Goal: Information Seeking & Learning: Check status

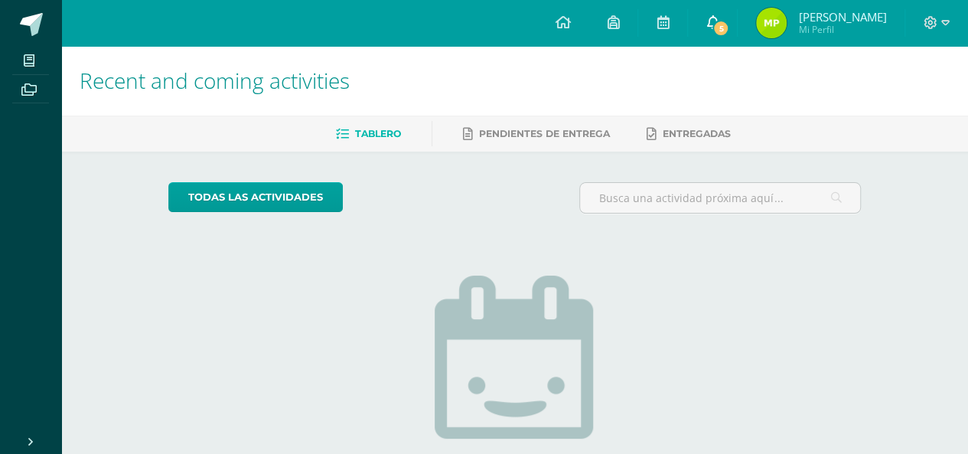
click at [729, 21] on span "5" at bounding box center [720, 28] width 17 height 17
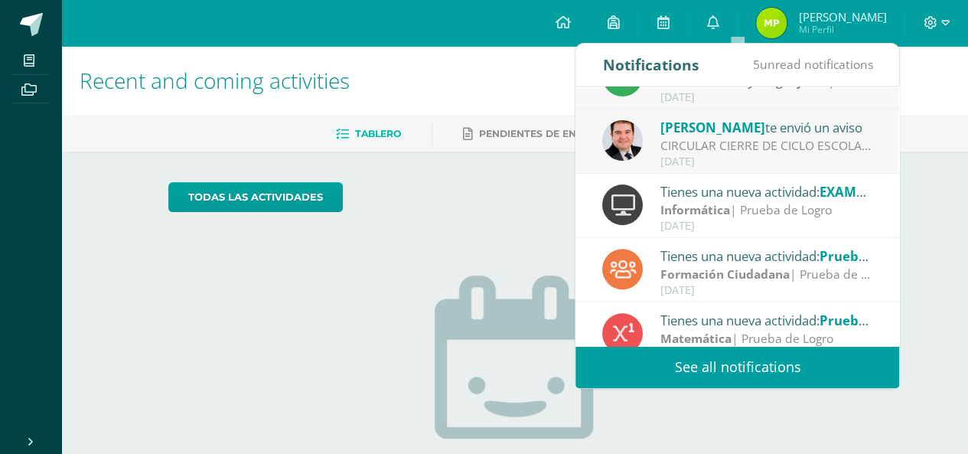
scroll to position [254, 0]
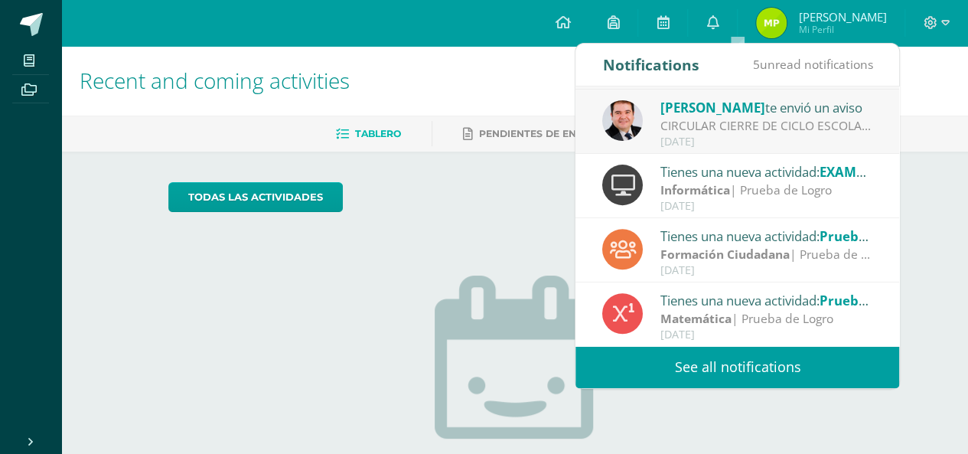
click at [737, 365] on link "See all notifications" at bounding box center [737, 367] width 324 height 42
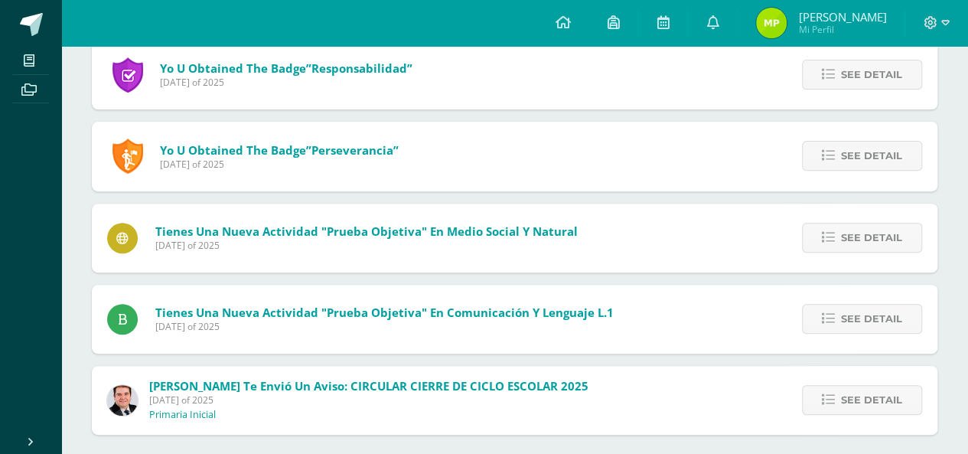
scroll to position [205, 0]
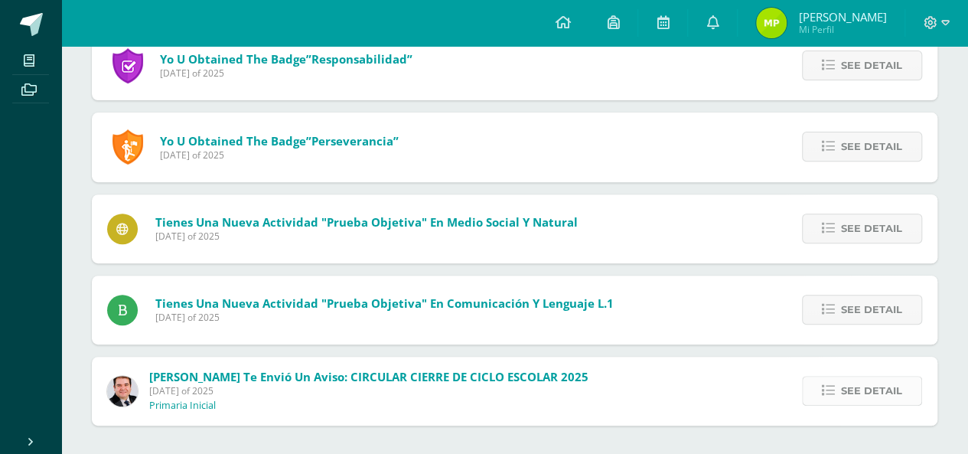
click at [861, 389] on span "See detail" at bounding box center [871, 390] width 61 height 28
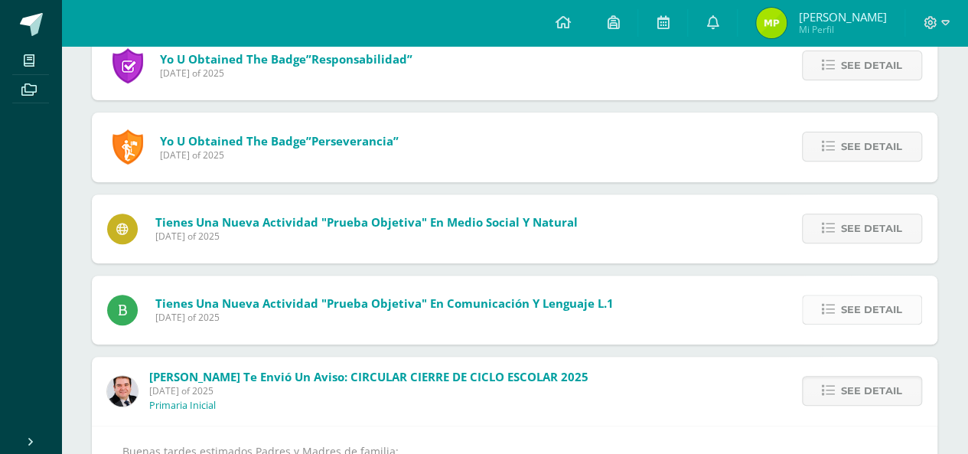
click at [859, 302] on span "See detail" at bounding box center [871, 309] width 61 height 28
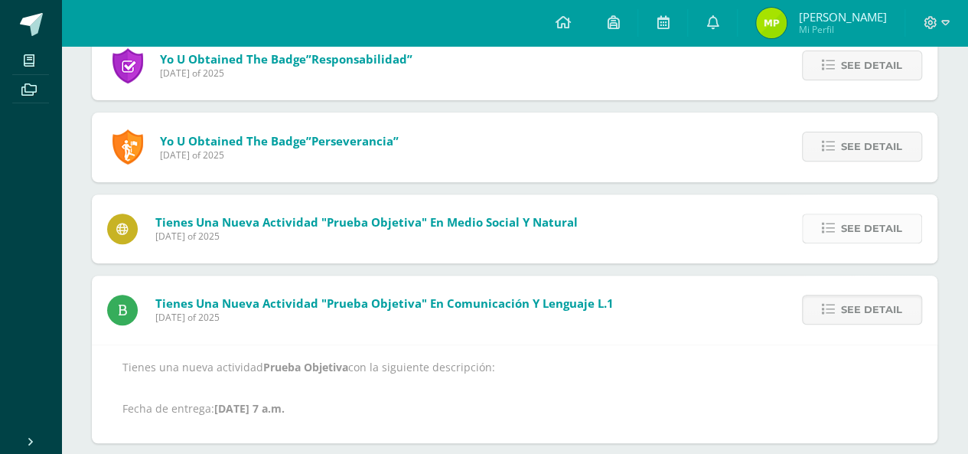
click at [851, 227] on span "See detail" at bounding box center [871, 228] width 61 height 28
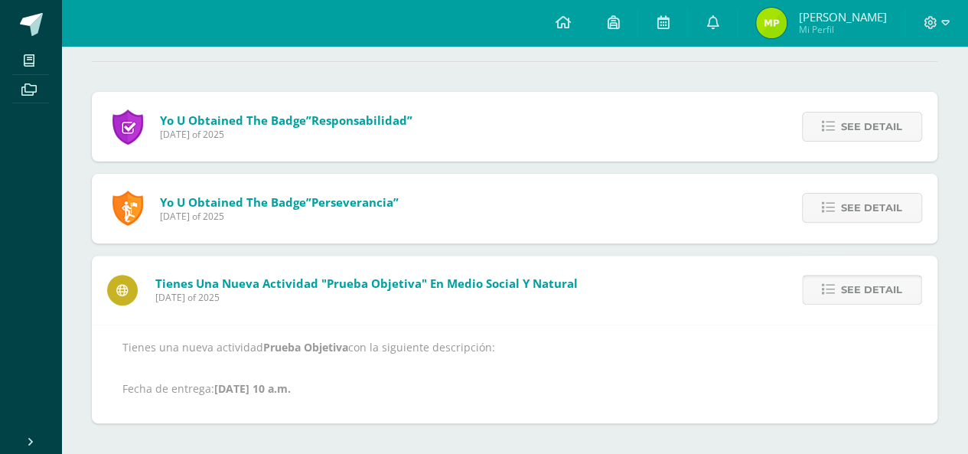
scroll to position [142, 0]
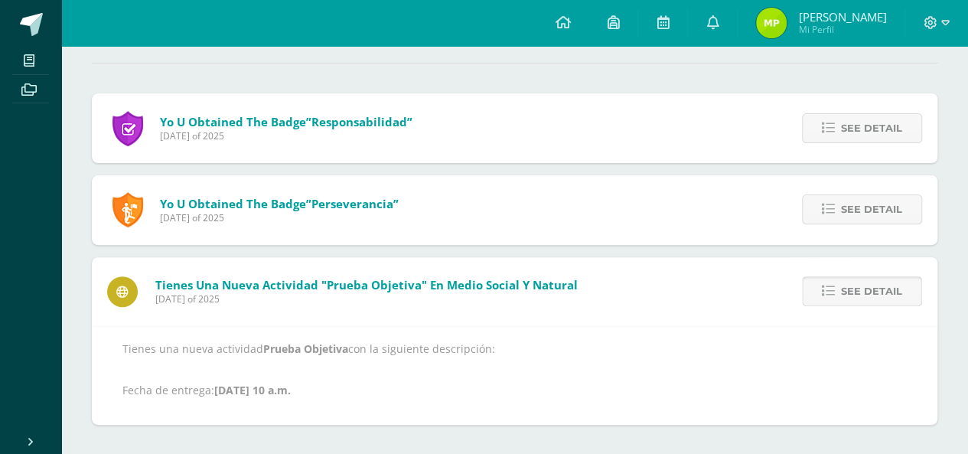
click at [869, 295] on span "See detail" at bounding box center [871, 291] width 61 height 28
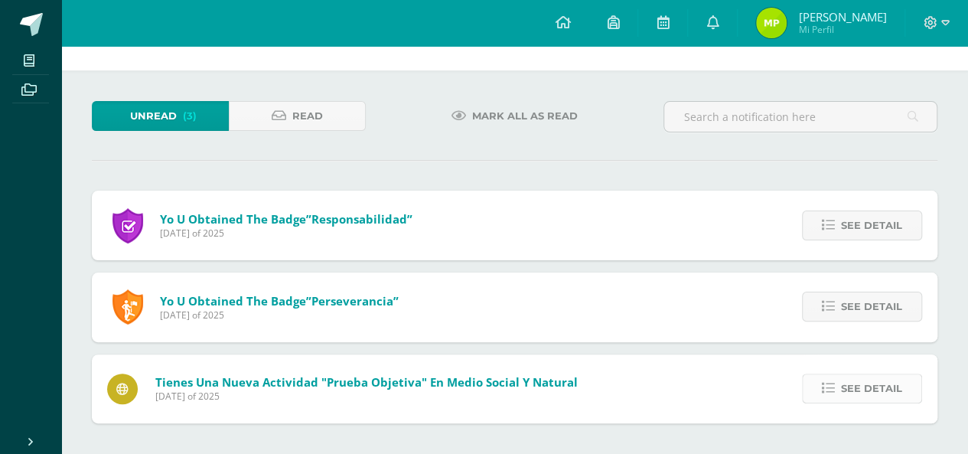
scroll to position [0, 0]
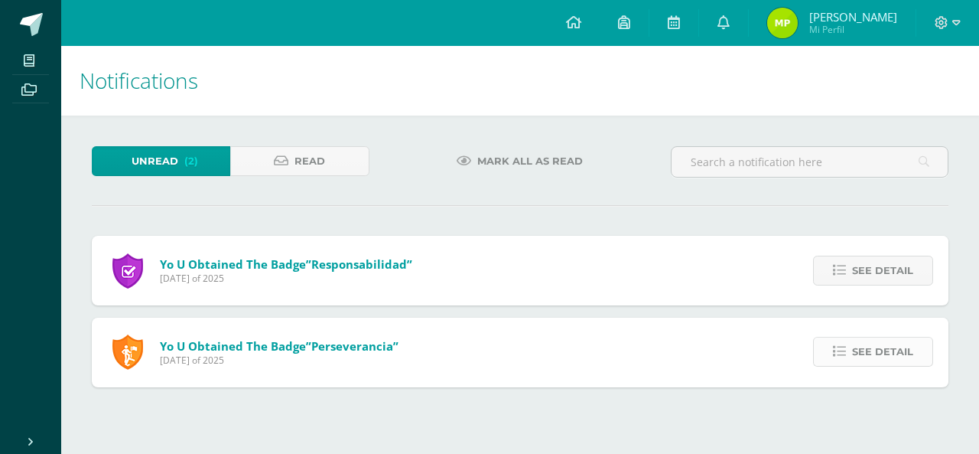
click at [869, 352] on span "See detail" at bounding box center [882, 351] width 61 height 28
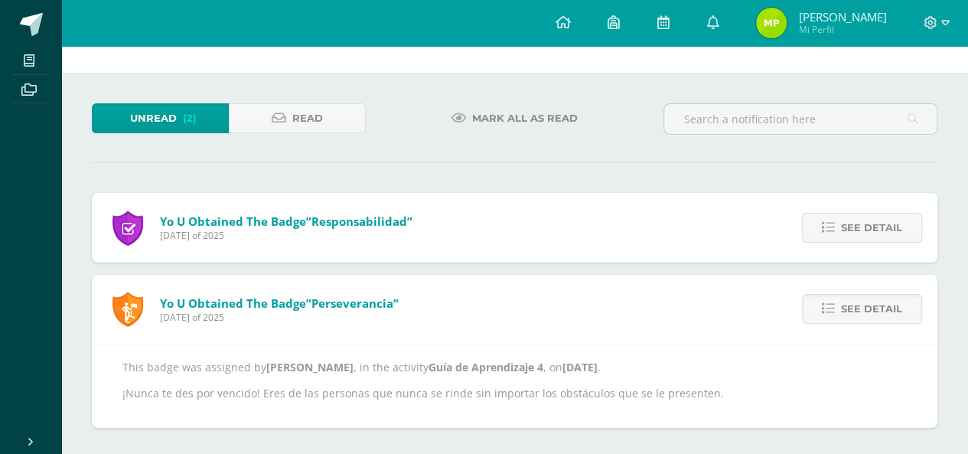
scroll to position [45, 0]
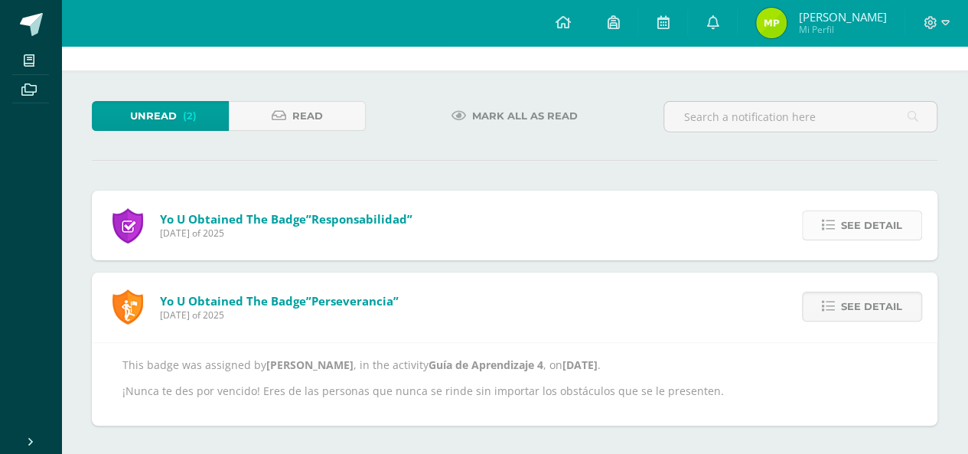
click at [873, 221] on span "See detail" at bounding box center [871, 225] width 61 height 28
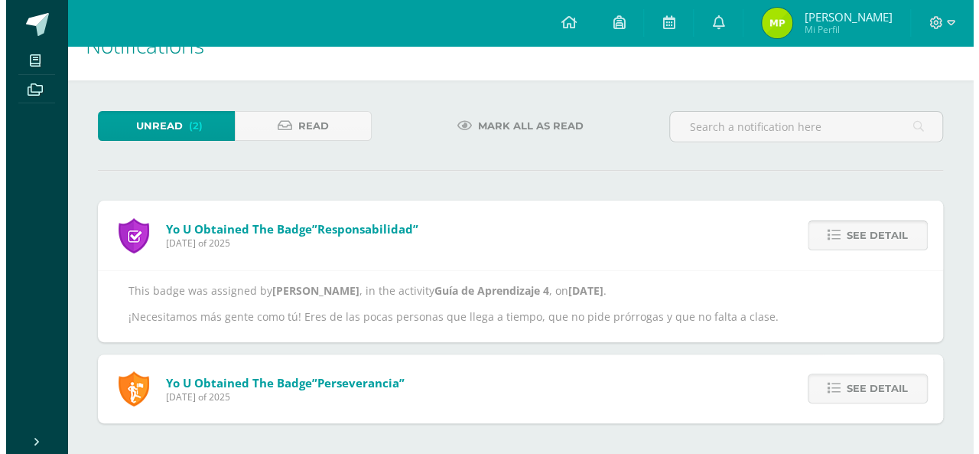
scroll to position [0, 0]
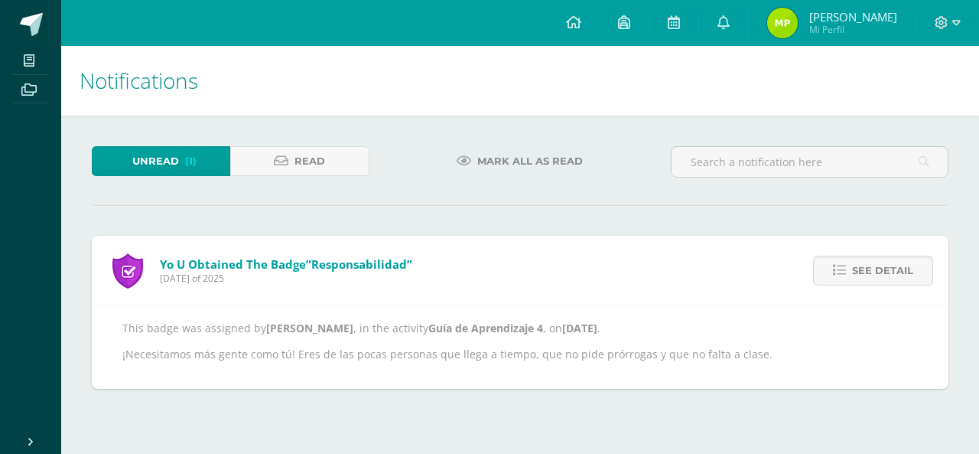
click at [798, 25] on img at bounding box center [782, 23] width 31 height 31
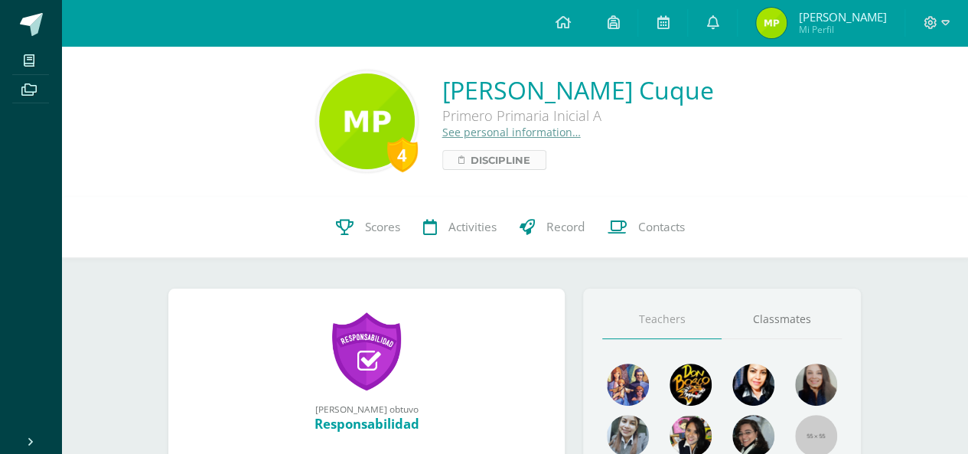
click at [486, 161] on span "Discipline" at bounding box center [500, 160] width 60 height 18
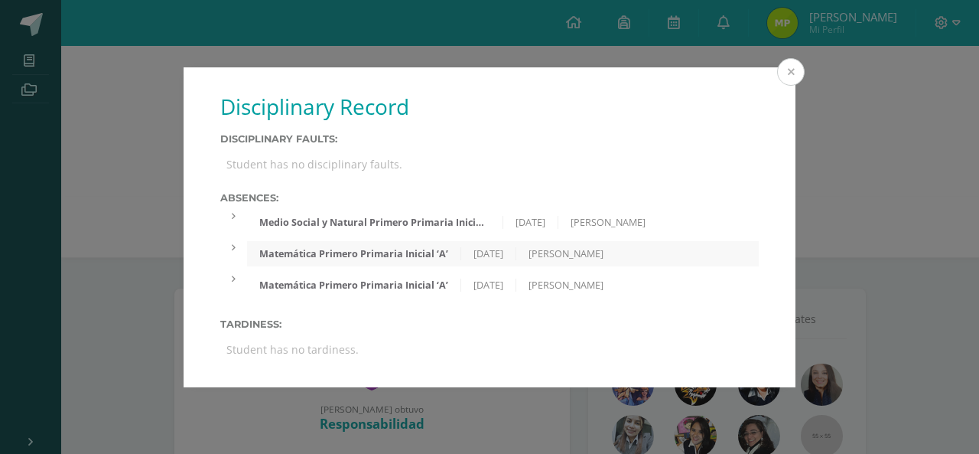
click at [789, 67] on button at bounding box center [791, 72] width 28 height 28
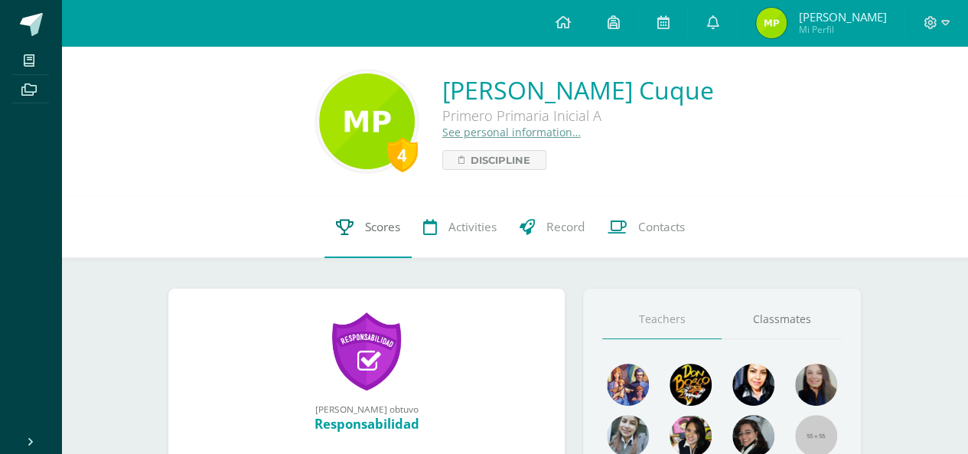
click at [389, 227] on span "Scores" at bounding box center [382, 227] width 35 height 16
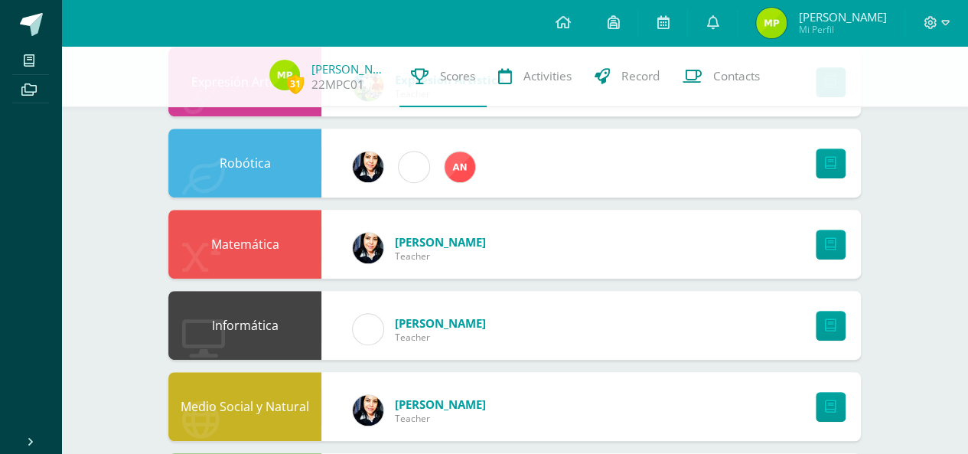
scroll to position [81, 0]
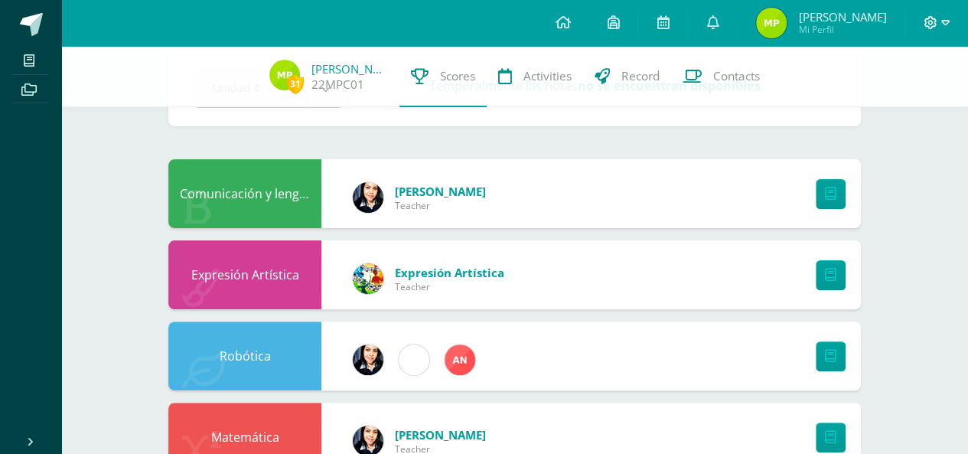
click at [945, 21] on icon at bounding box center [945, 23] width 8 height 14
click at [879, 109] on span "Cerrar sesión" at bounding box center [896, 104] width 69 height 15
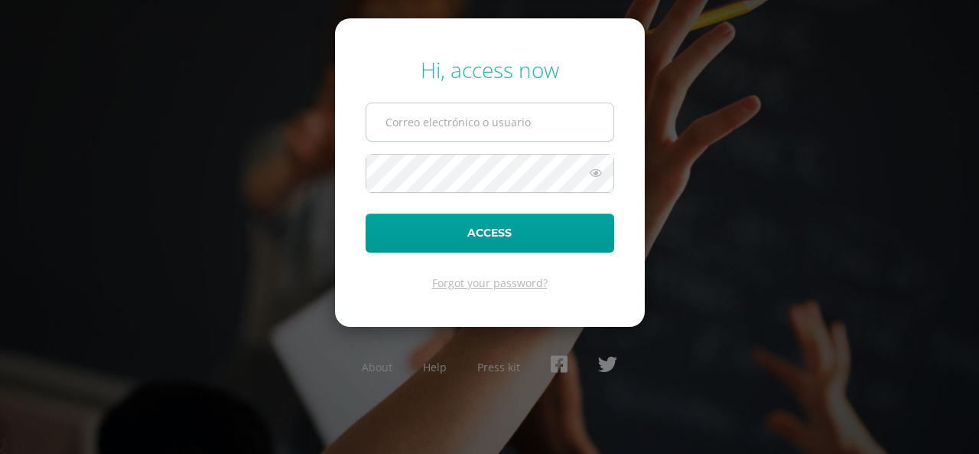
click at [512, 131] on input "text" at bounding box center [489, 121] width 247 height 37
type input "aipolancodb25@gmail.com"
click at [366, 213] on button "Access" at bounding box center [490, 232] width 249 height 39
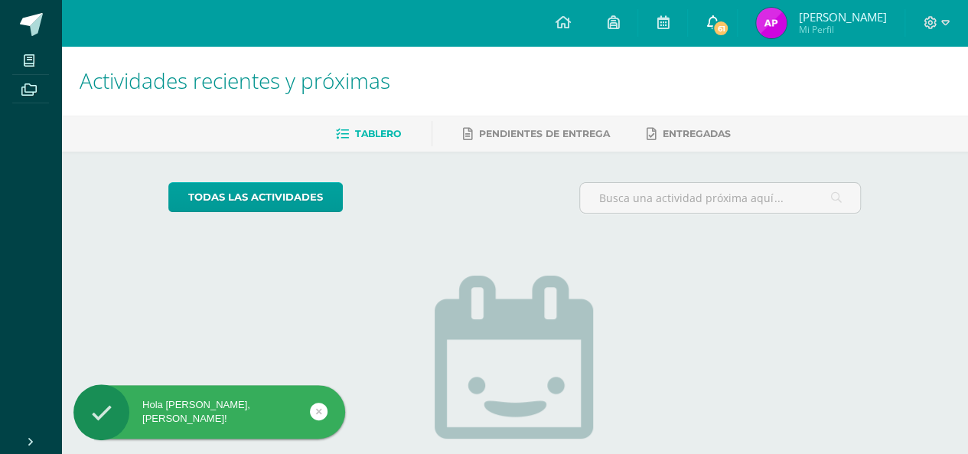
click at [729, 21] on span "61" at bounding box center [720, 28] width 17 height 17
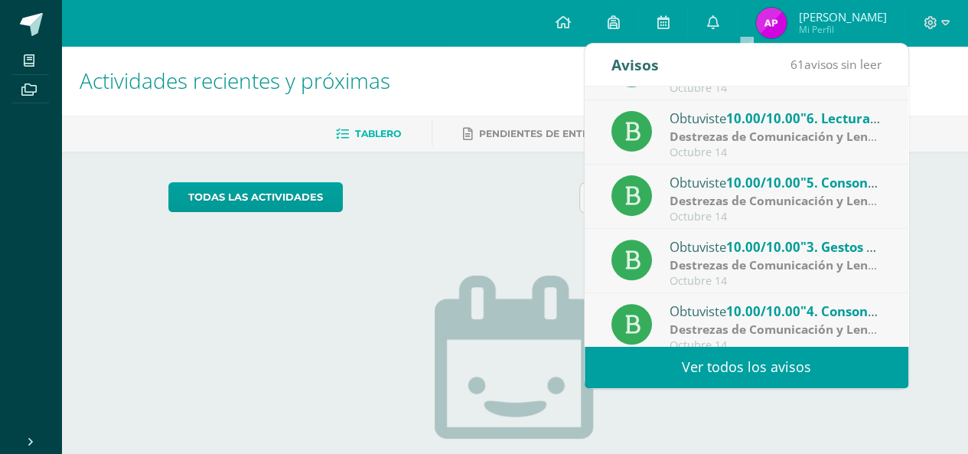
scroll to position [254, 0]
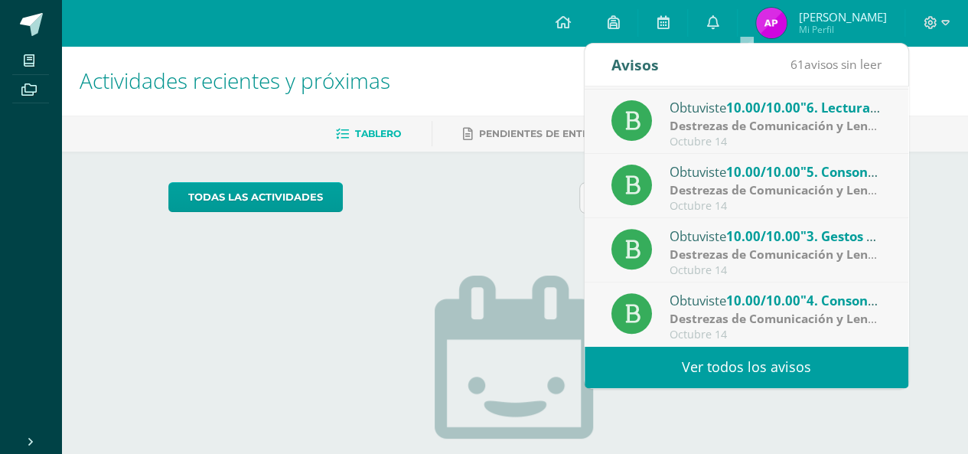
click at [760, 369] on link "Ver todos los avisos" at bounding box center [746, 367] width 324 height 42
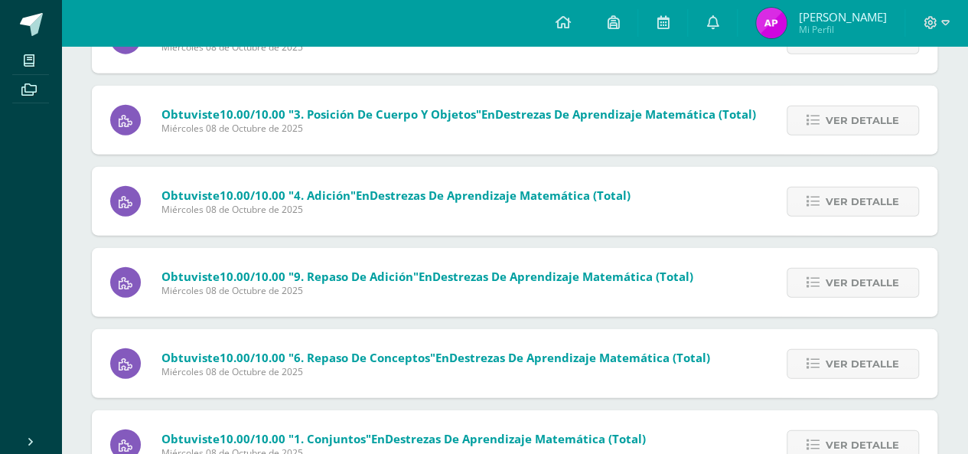
scroll to position [4745, 0]
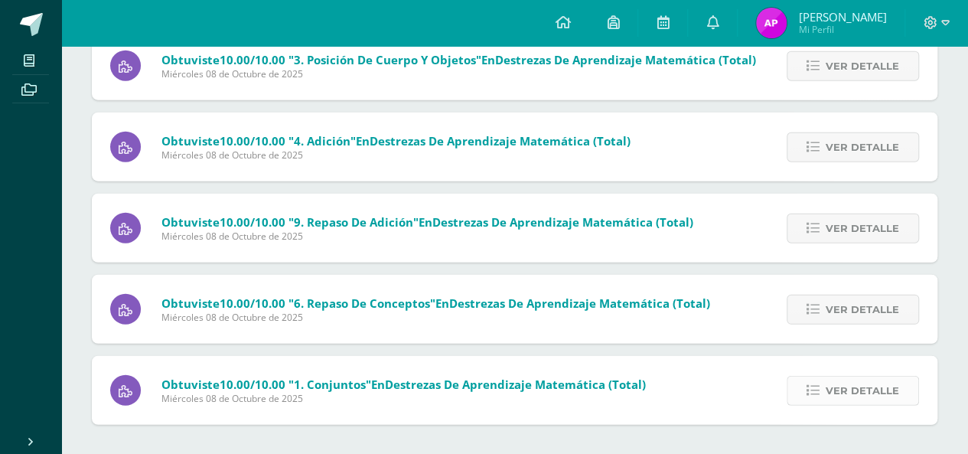
click at [876, 389] on span "Ver detalle" at bounding box center [861, 390] width 73 height 28
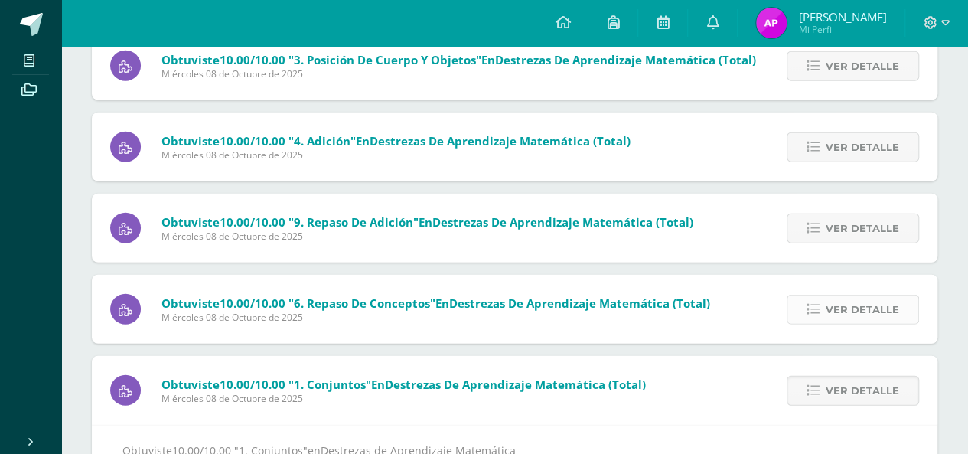
click at [851, 310] on span "Ver detalle" at bounding box center [861, 309] width 73 height 28
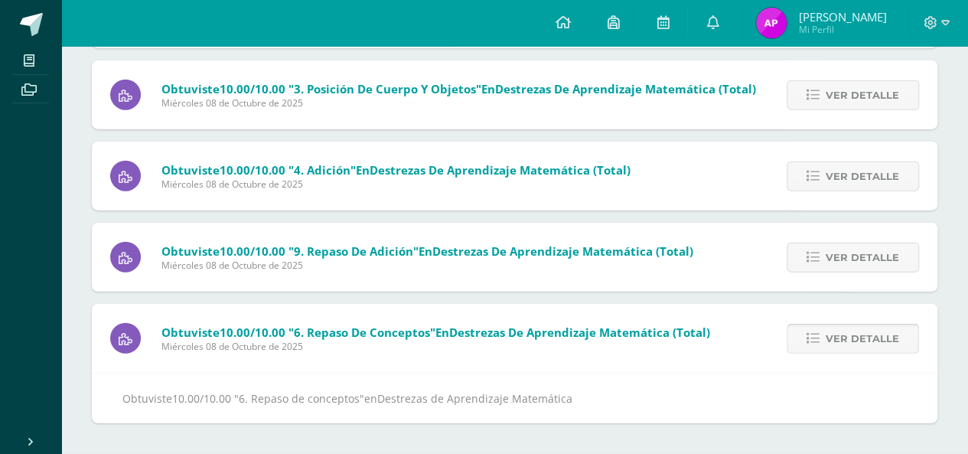
scroll to position [4714, 0]
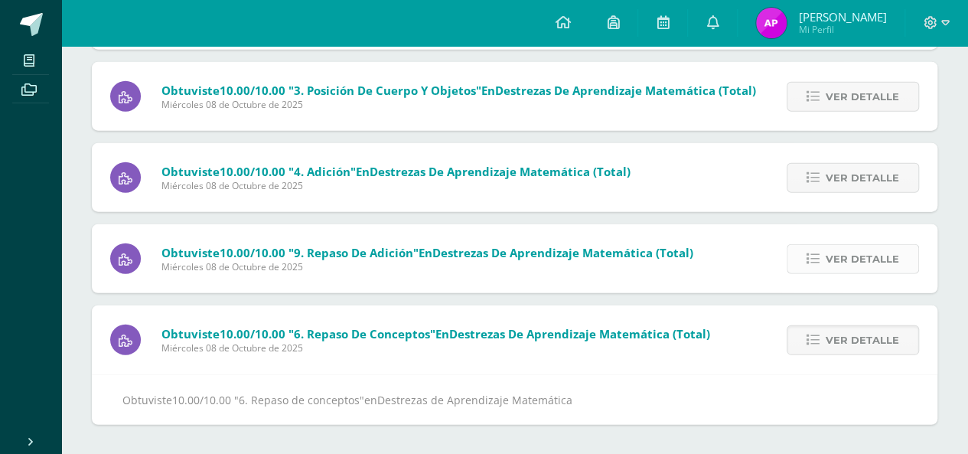
click at [851, 252] on span "Ver detalle" at bounding box center [861, 259] width 73 height 28
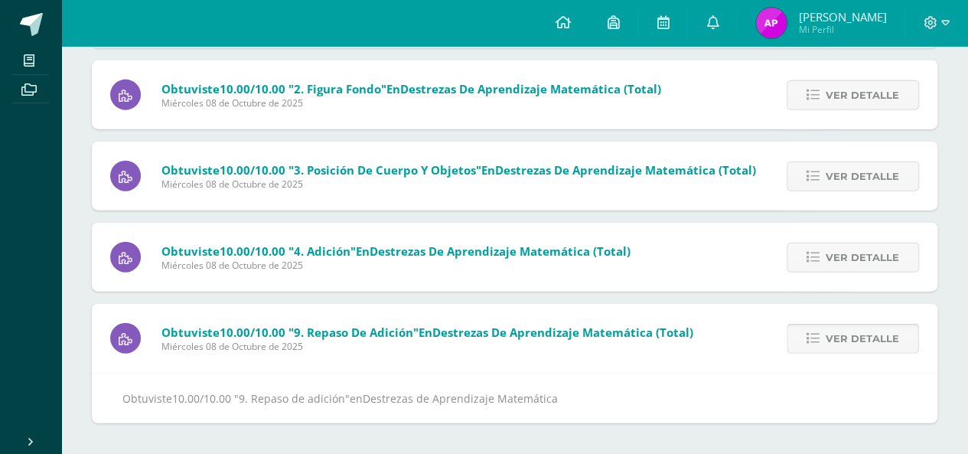
scroll to position [4633, 0]
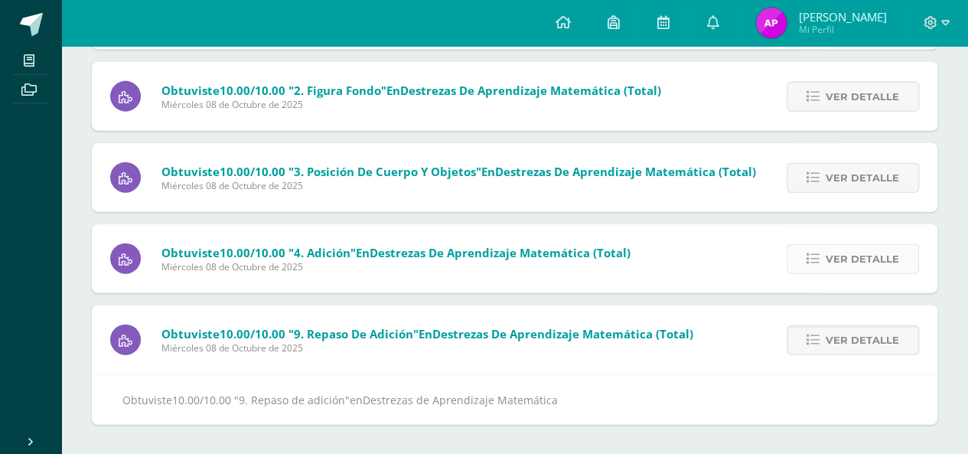
click at [850, 252] on span "Ver detalle" at bounding box center [861, 259] width 73 height 28
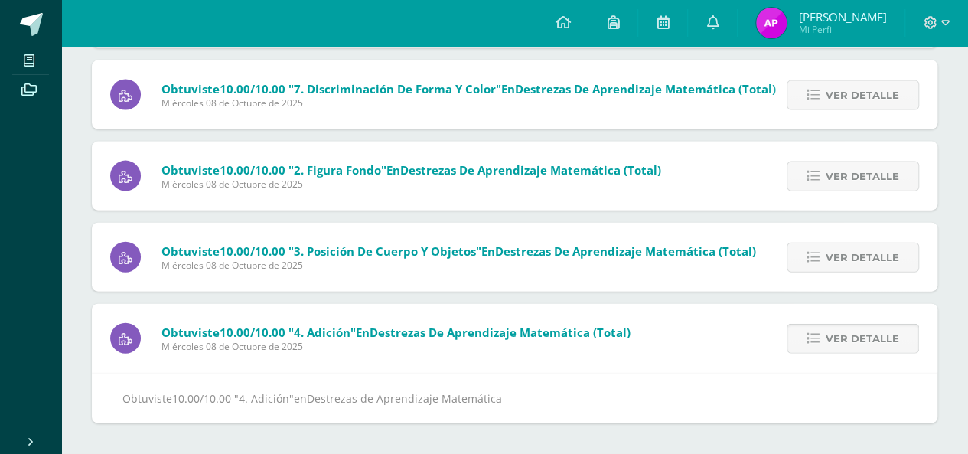
scroll to position [4552, 0]
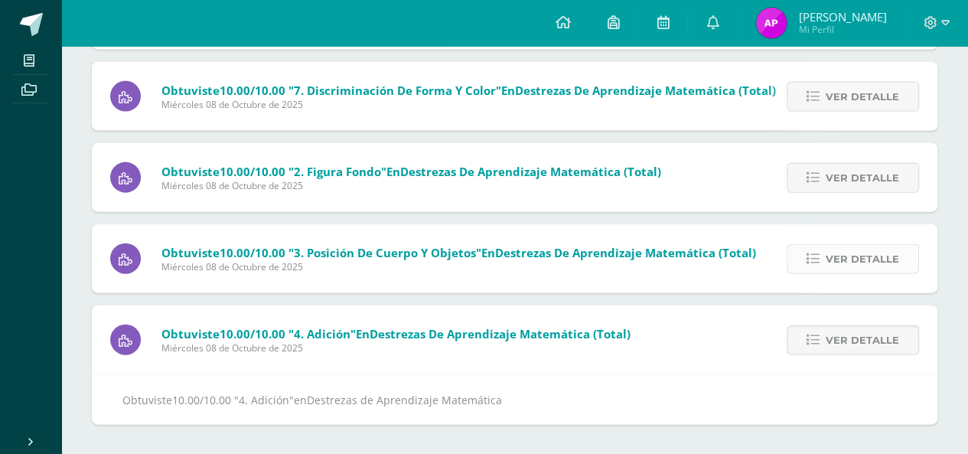
click at [852, 249] on span "Ver detalle" at bounding box center [861, 259] width 73 height 28
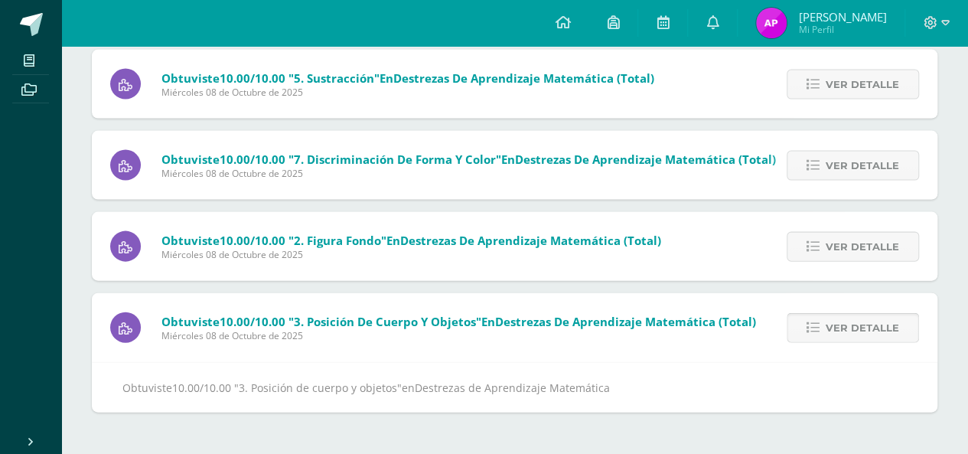
scroll to position [4471, 0]
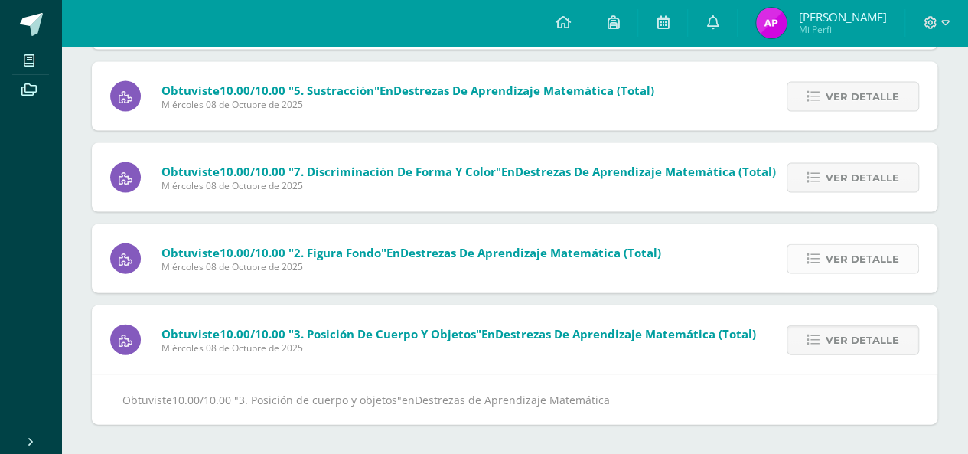
click at [851, 247] on span "Ver detalle" at bounding box center [861, 259] width 73 height 28
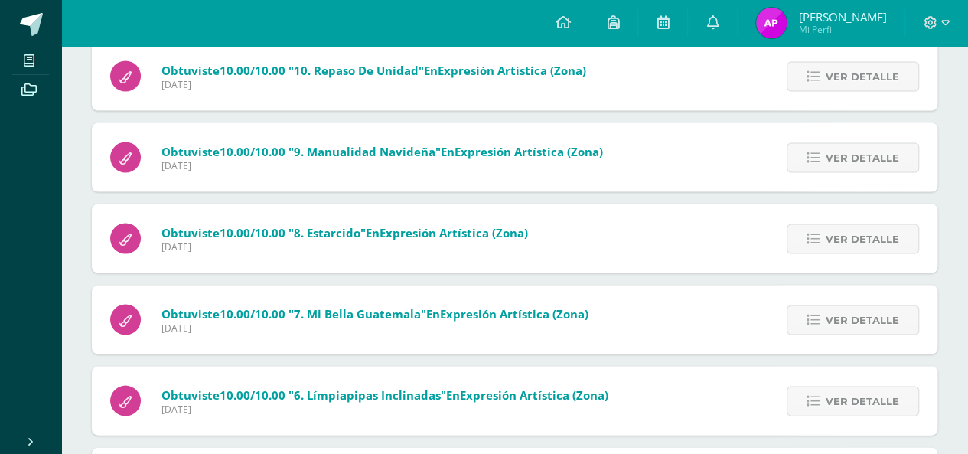
scroll to position [1346, 0]
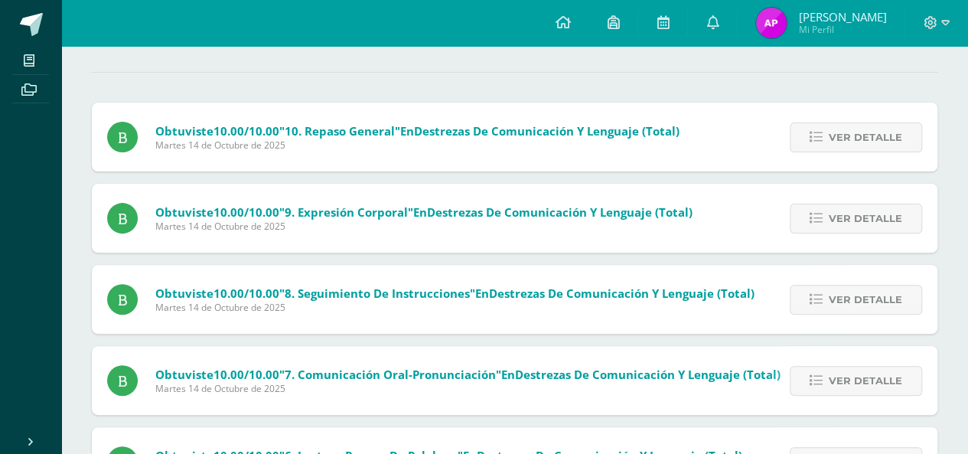
scroll to position [0, 0]
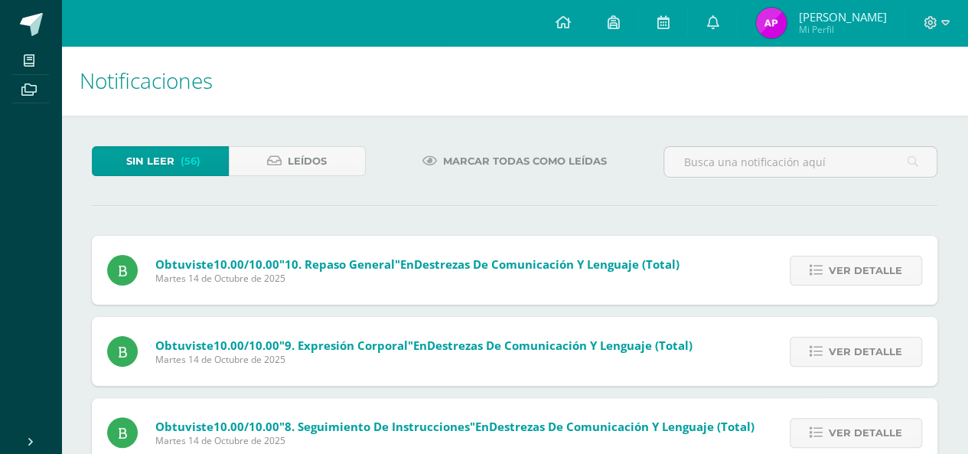
click at [489, 155] on span "Marcar todas como leídas" at bounding box center [525, 161] width 164 height 28
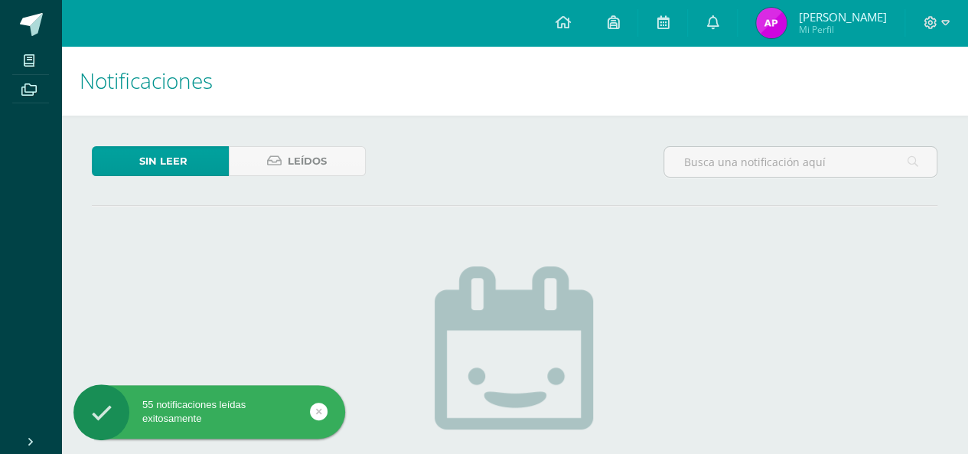
click at [786, 24] on img at bounding box center [771, 23] width 31 height 31
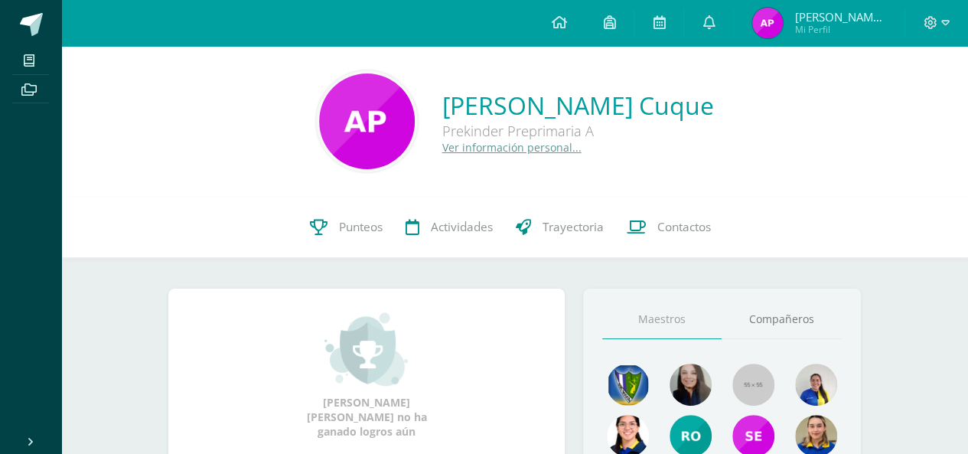
click at [506, 147] on link "Ver información personal..." at bounding box center [511, 147] width 139 height 15
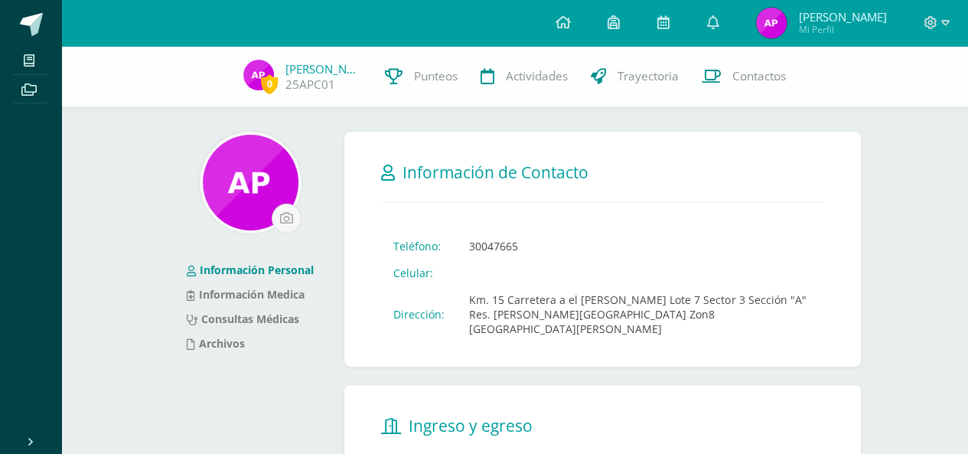
click at [786, 19] on img at bounding box center [771, 23] width 31 height 31
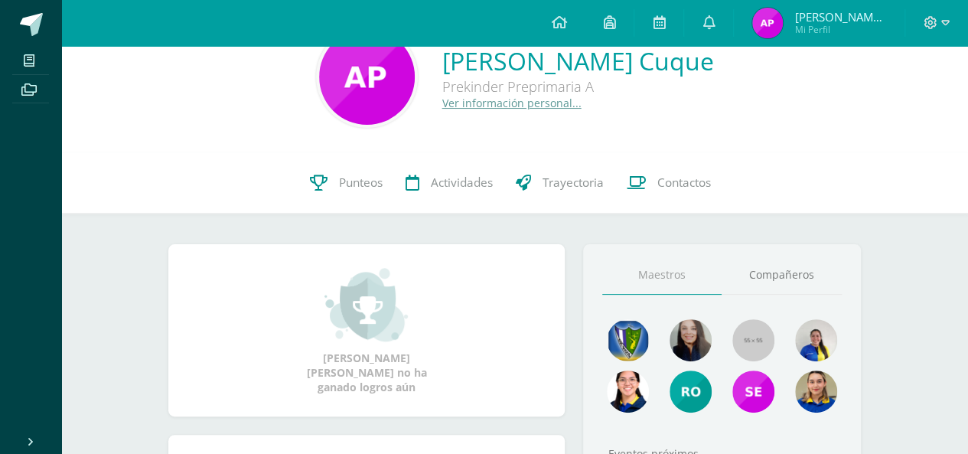
scroll to position [40, 0]
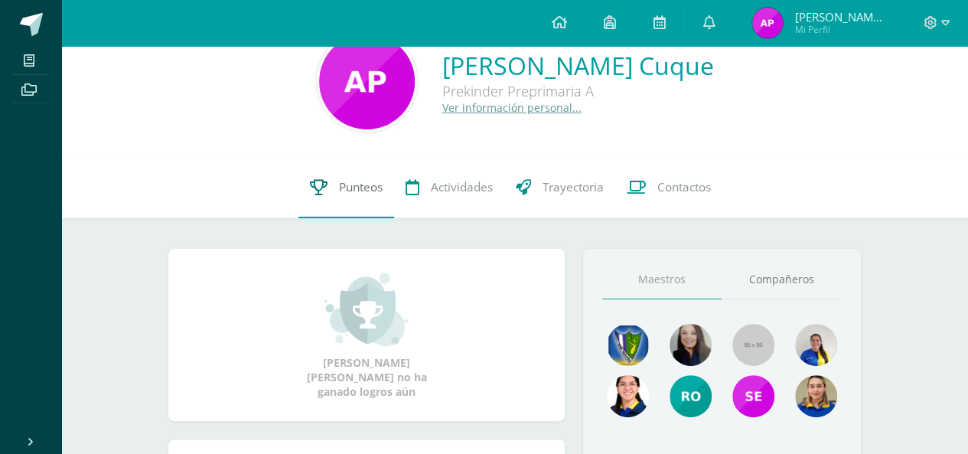
click at [358, 184] on span "Punteos" at bounding box center [361, 187] width 44 height 16
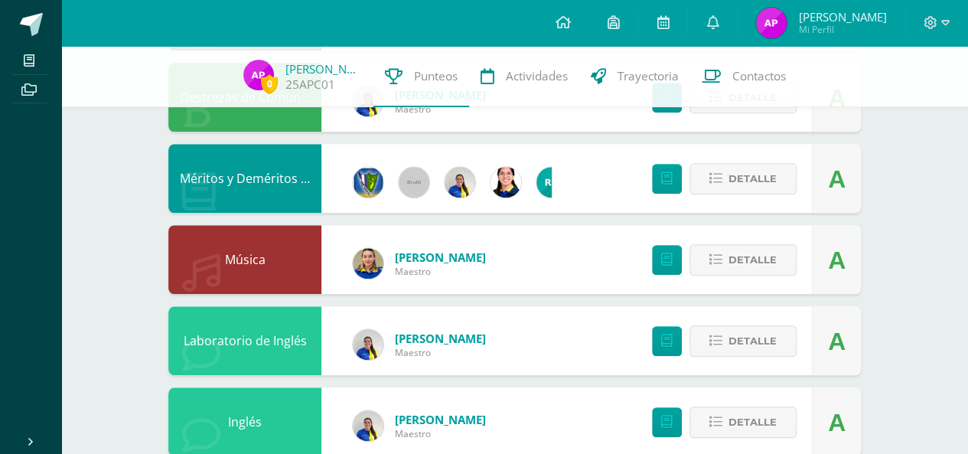
scroll to position [581, 0]
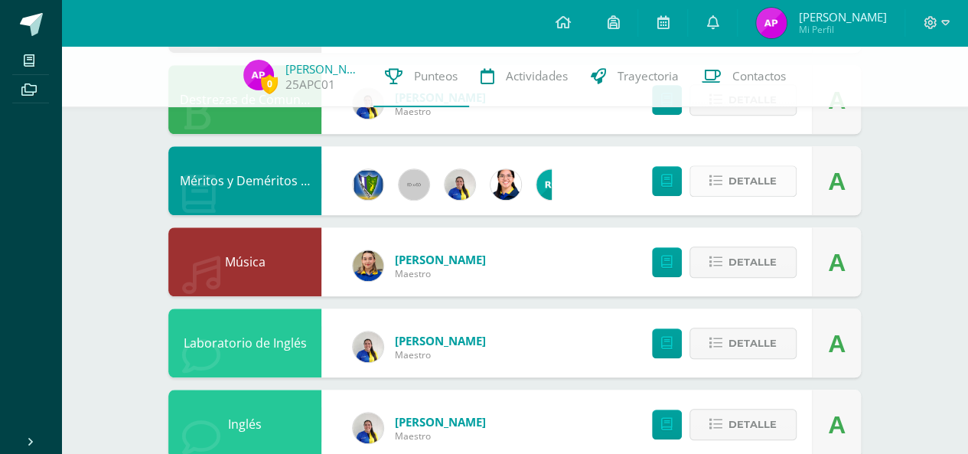
click at [741, 181] on span "Detalle" at bounding box center [752, 181] width 48 height 28
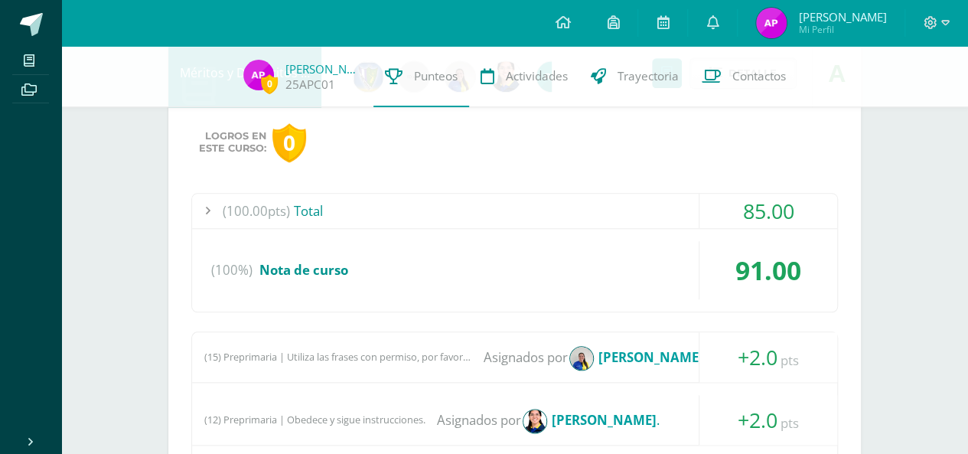
scroll to position [681, 0]
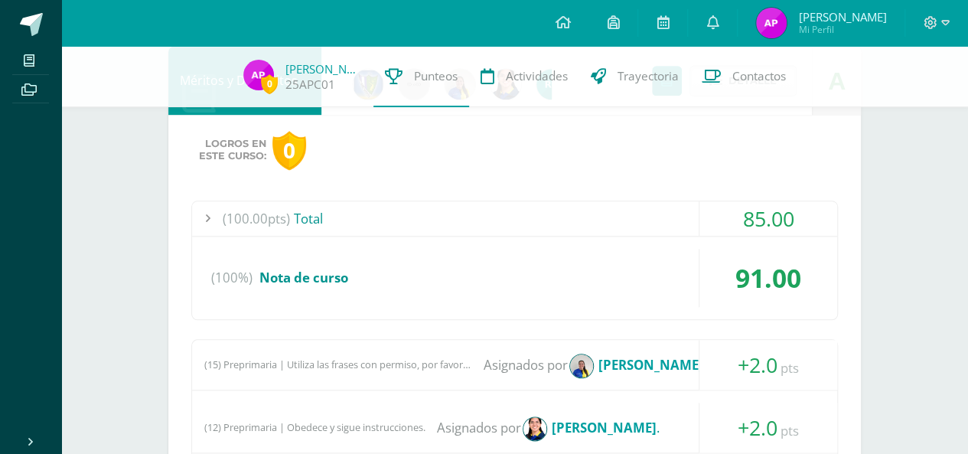
click at [360, 279] on div "(100%) Nota de curso" at bounding box center [514, 278] width 645 height 58
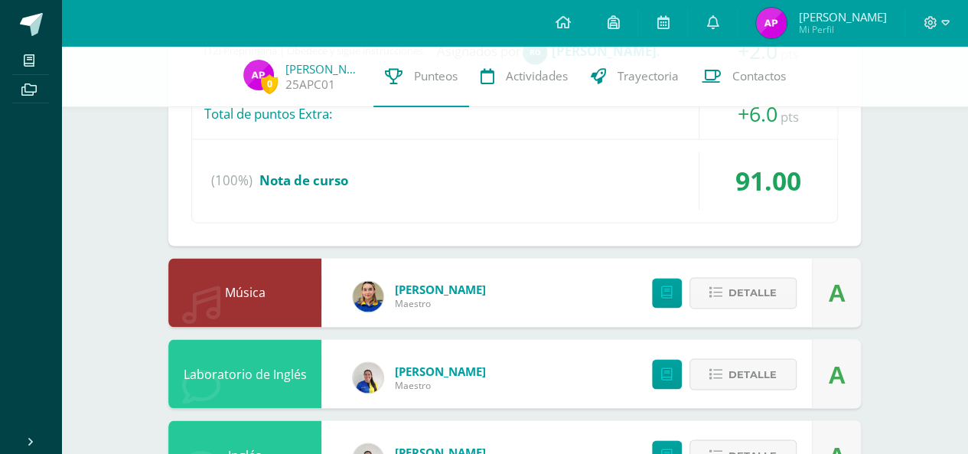
scroll to position [1151, 0]
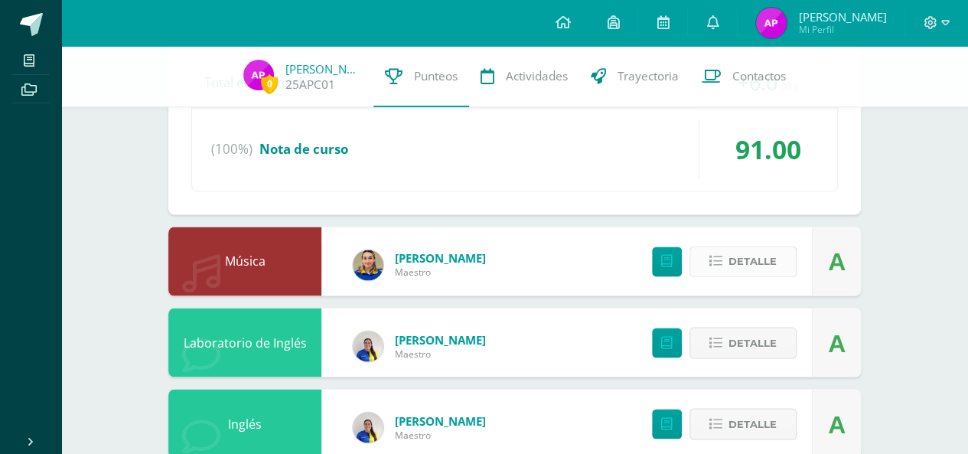
click at [754, 259] on span "Detalle" at bounding box center [752, 261] width 48 height 28
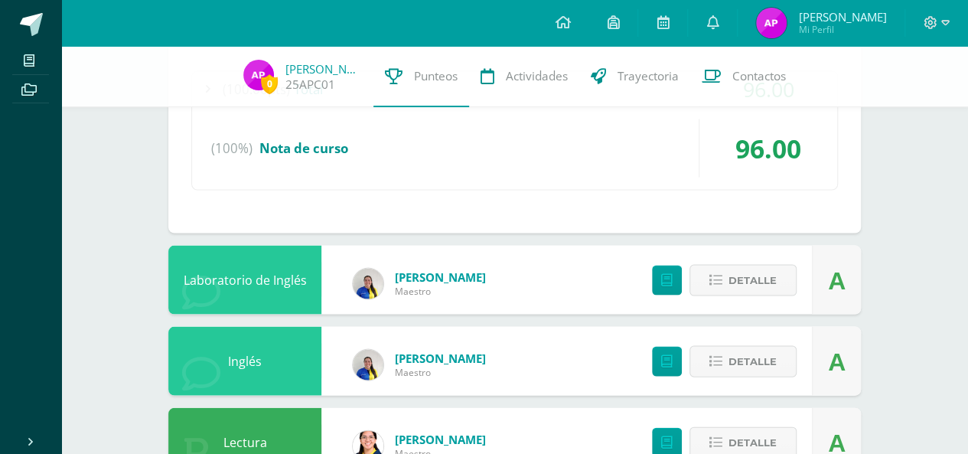
scroll to position [1518, 0]
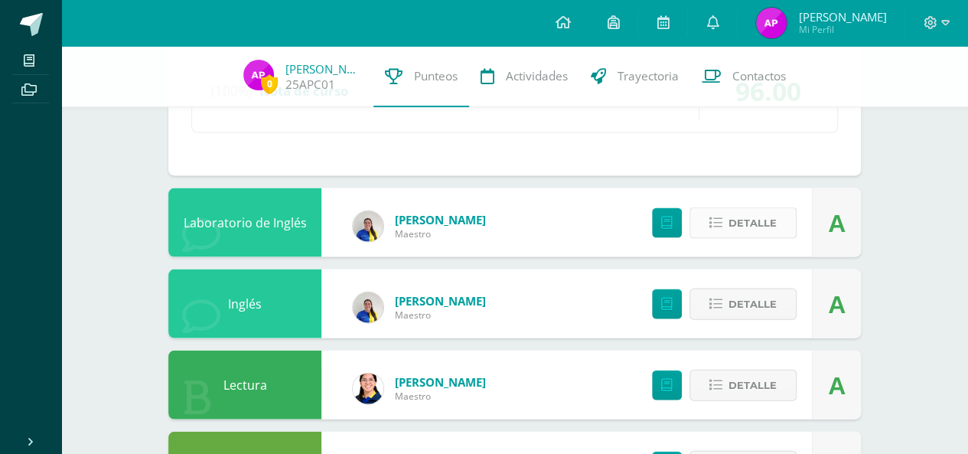
click at [751, 216] on span "Detalle" at bounding box center [752, 223] width 48 height 28
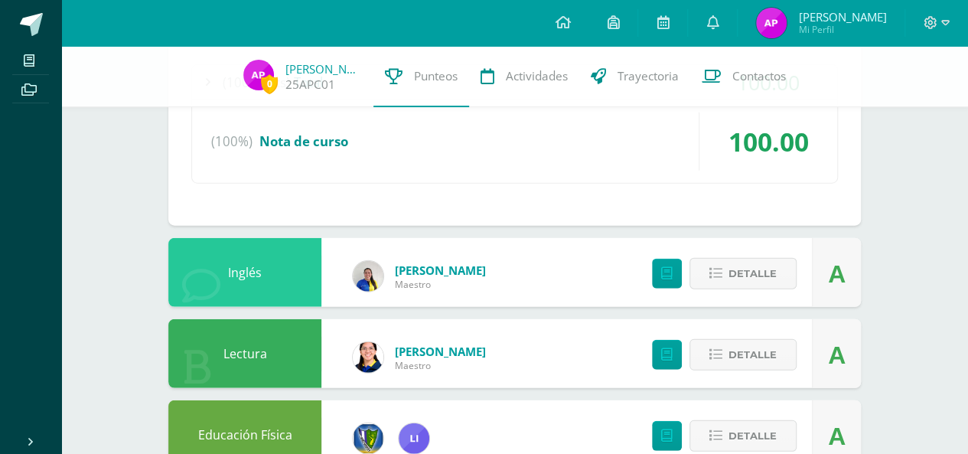
scroll to position [1801, 0]
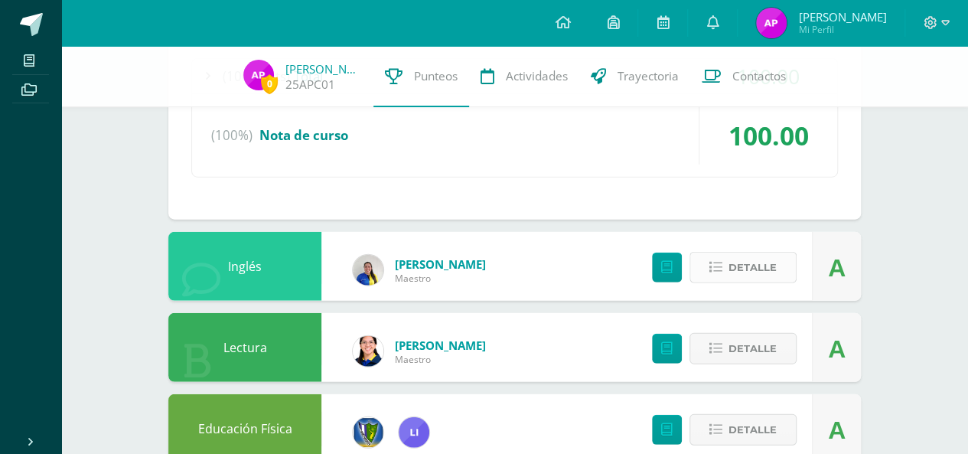
click at [743, 253] on span "Detalle" at bounding box center [752, 267] width 48 height 28
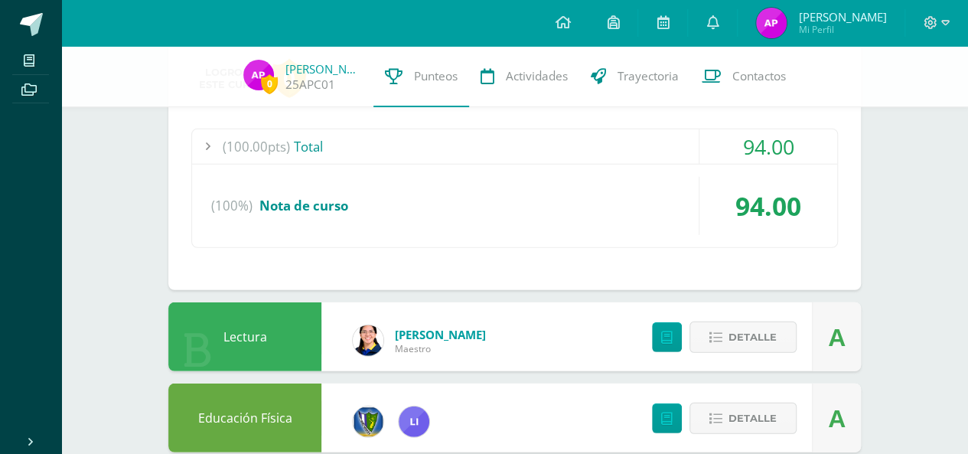
scroll to position [2096, 0]
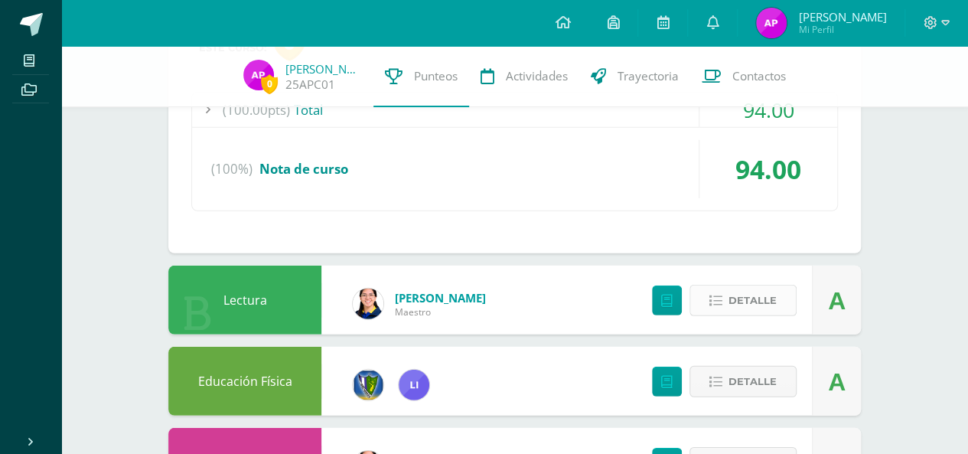
click at [772, 301] on span "Detalle" at bounding box center [752, 300] width 48 height 28
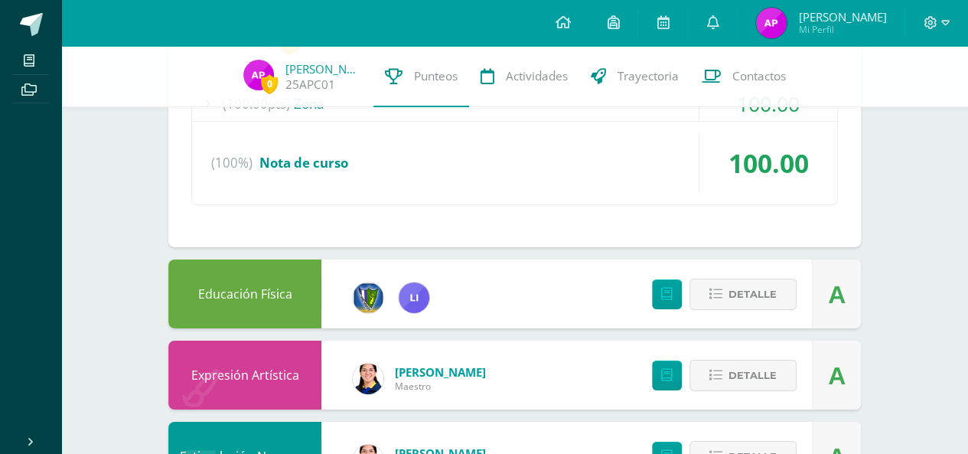
scroll to position [2455, 0]
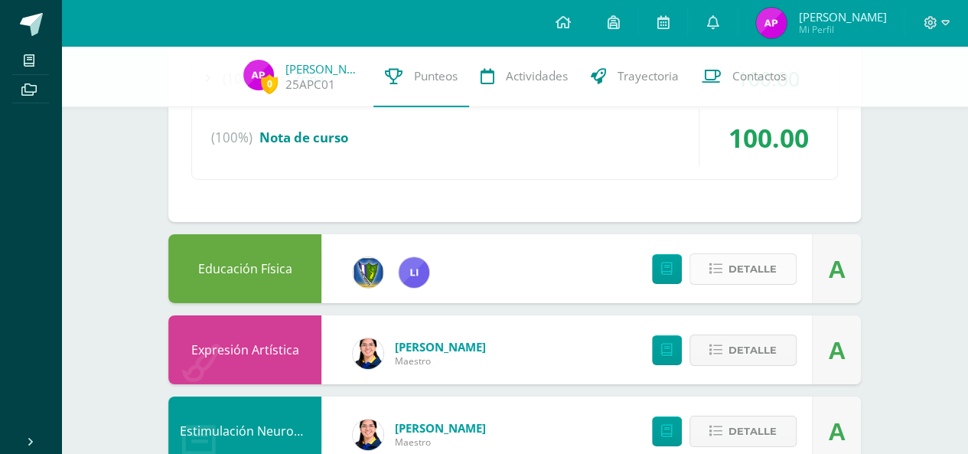
click at [766, 262] on span "Detalle" at bounding box center [752, 269] width 48 height 28
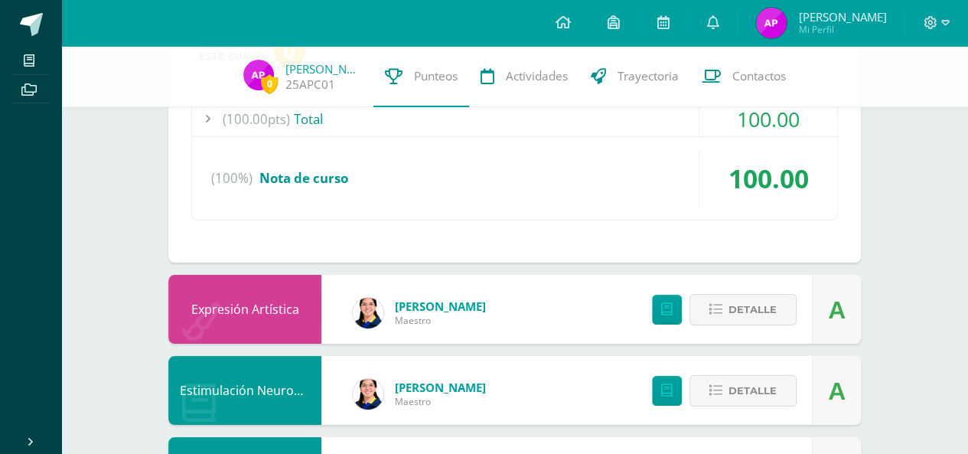
scroll to position [2790, 0]
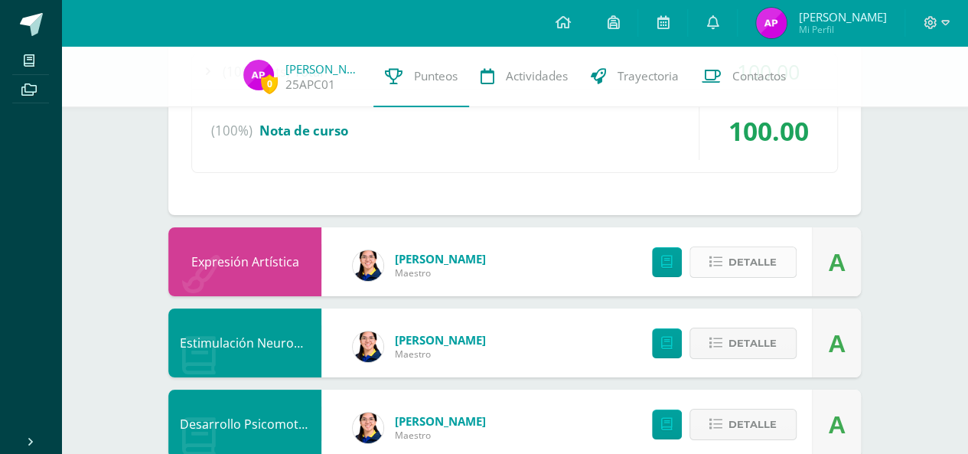
click at [734, 255] on span "Detalle" at bounding box center [752, 262] width 48 height 28
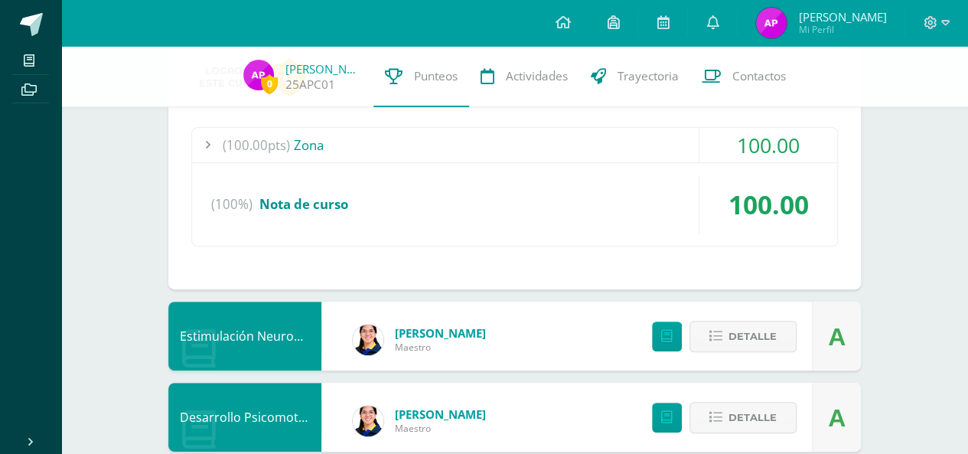
scroll to position [3063, 0]
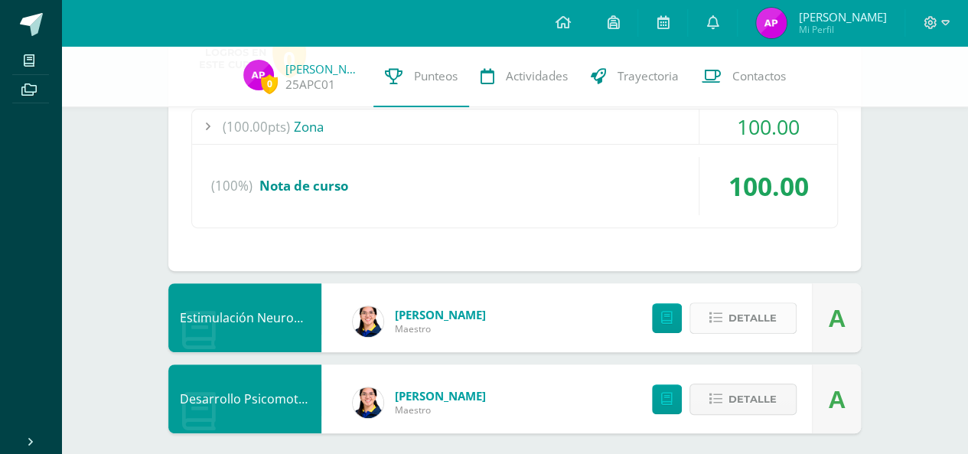
click at [749, 309] on span "Detalle" at bounding box center [752, 318] width 48 height 28
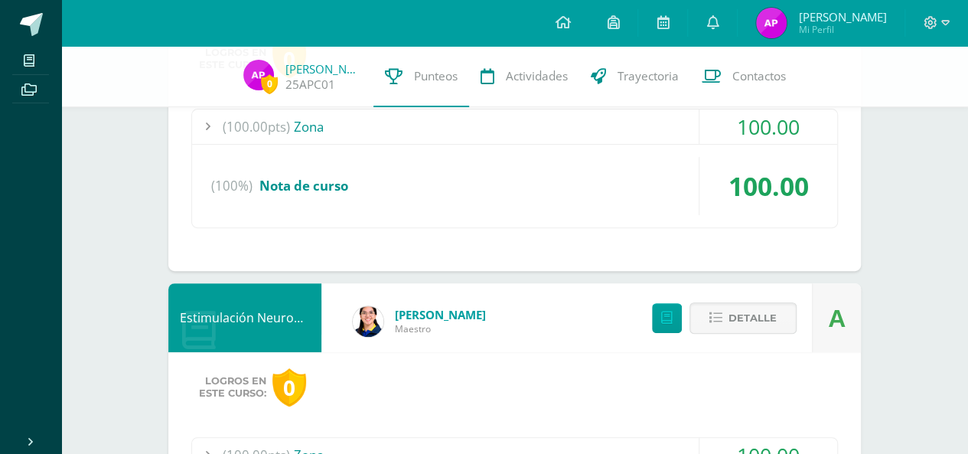
scroll to position [3309, 0]
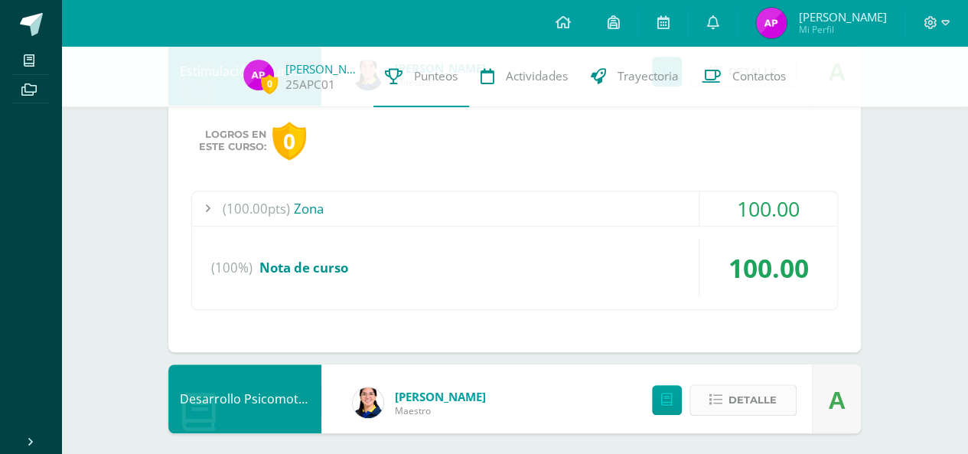
click at [763, 385] on span "Detalle" at bounding box center [752, 399] width 48 height 28
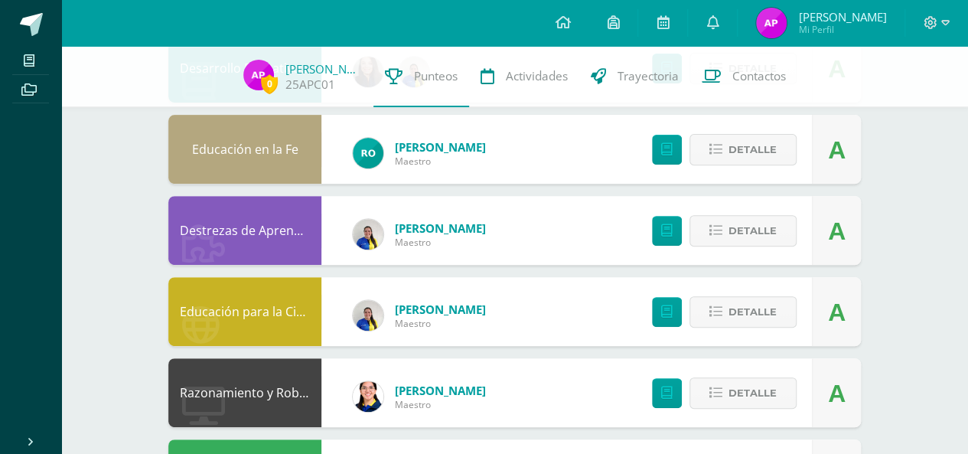
scroll to position [0, 0]
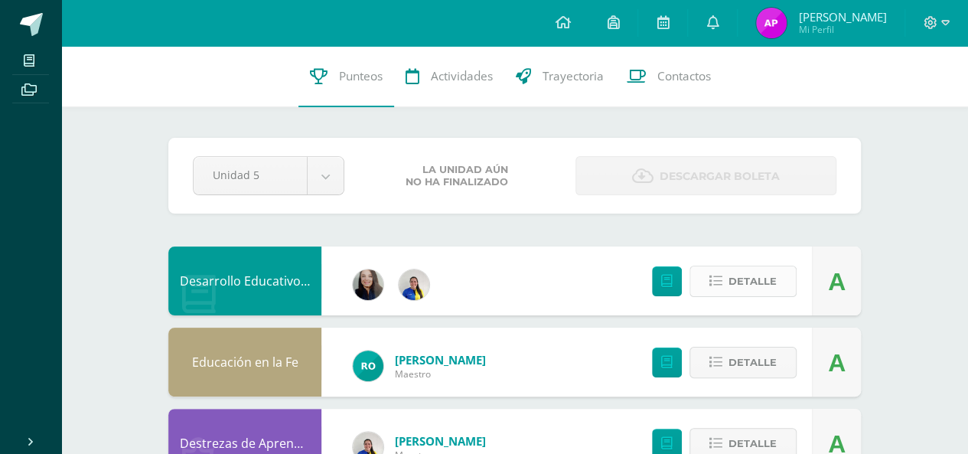
click at [753, 282] on span "Detalle" at bounding box center [752, 281] width 48 height 28
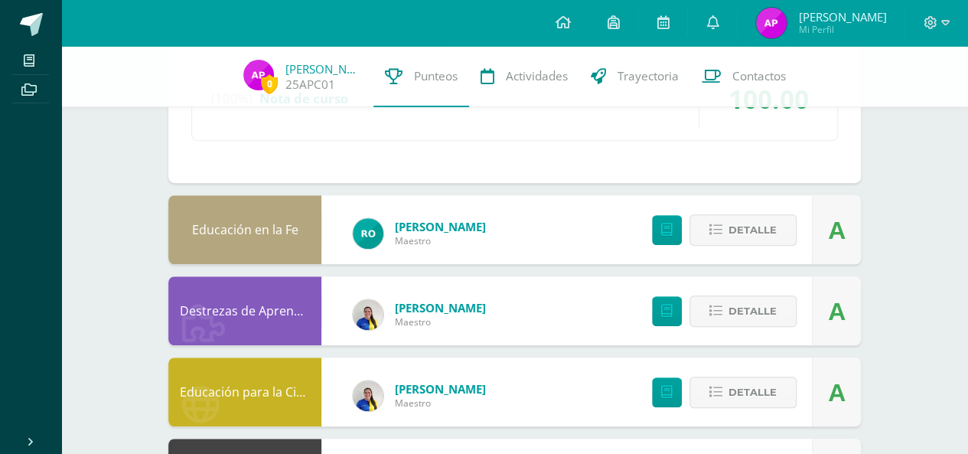
scroll to position [384, 0]
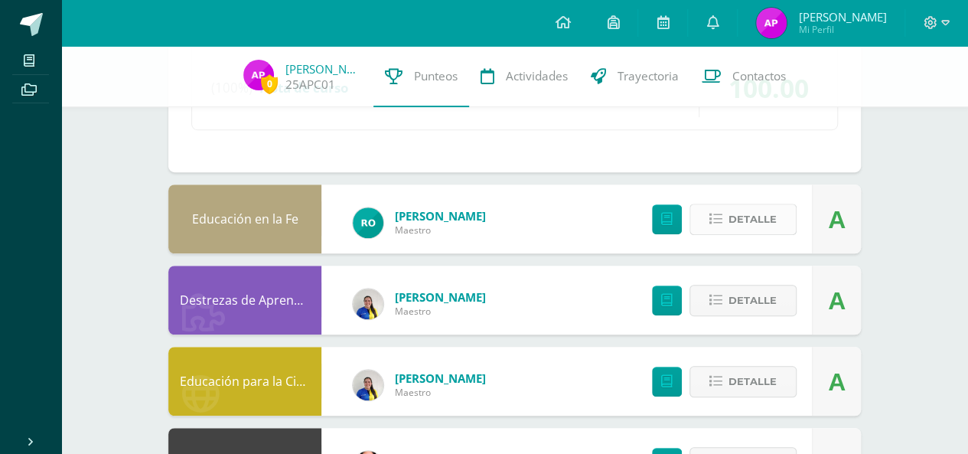
click at [754, 215] on span "Detalle" at bounding box center [752, 219] width 48 height 28
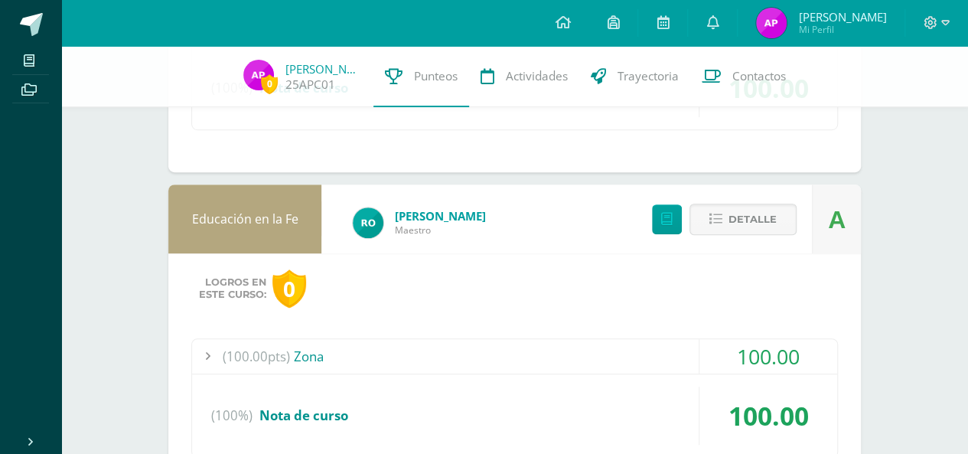
scroll to position [623, 0]
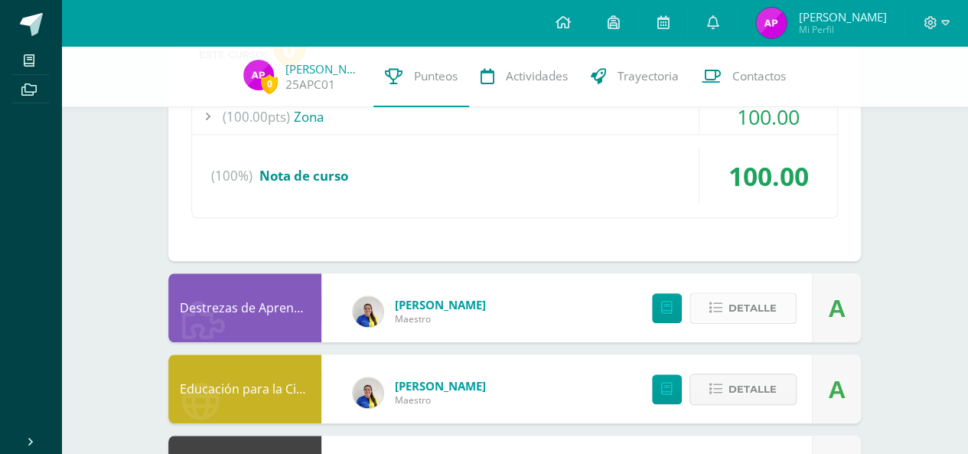
click at [759, 310] on span "Detalle" at bounding box center [752, 308] width 48 height 28
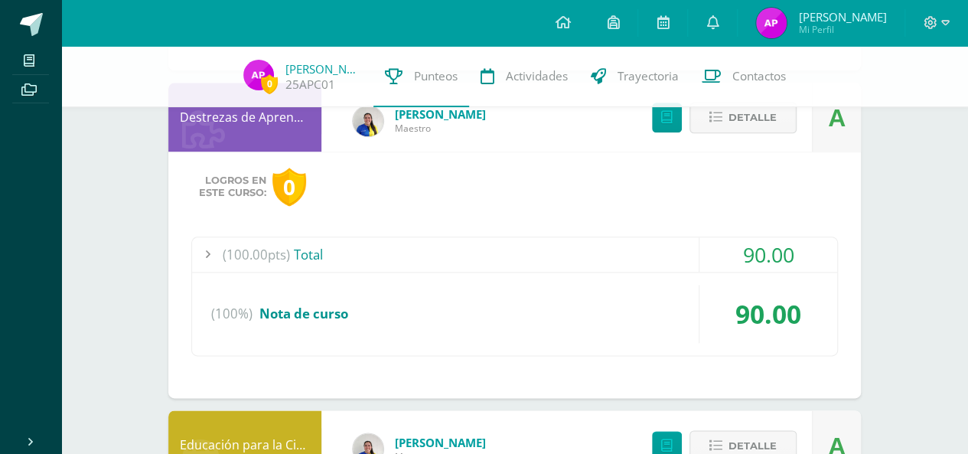
scroll to position [876, 0]
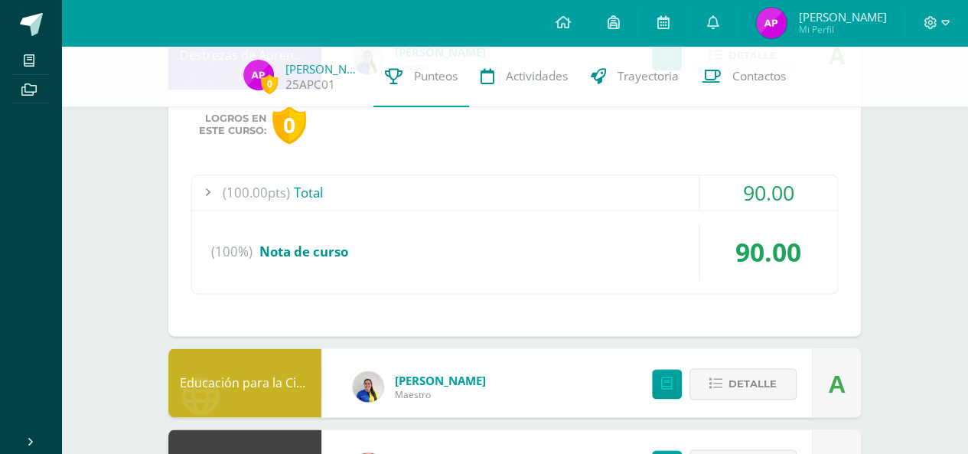
click at [208, 187] on div at bounding box center [207, 192] width 31 height 34
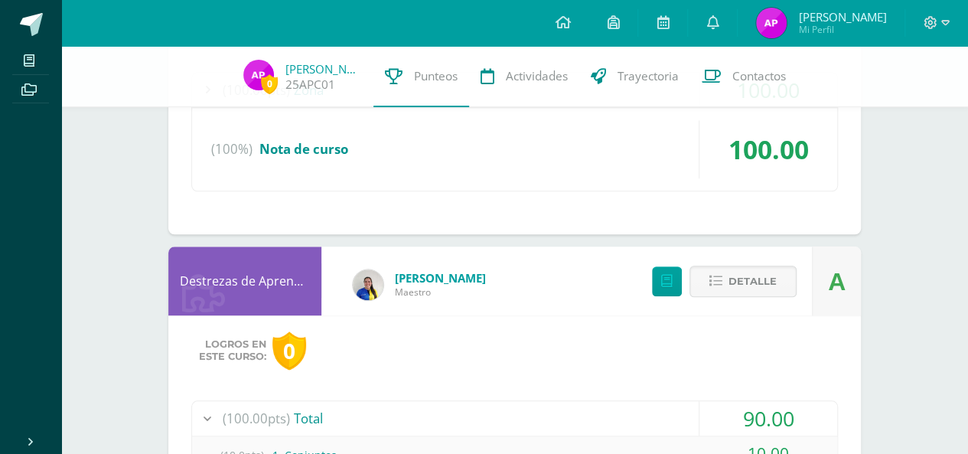
scroll to position [644, 0]
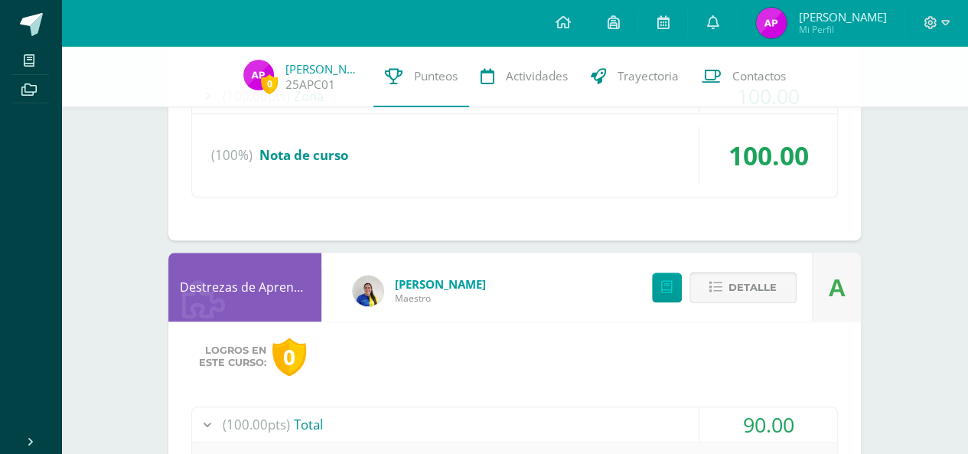
click at [737, 281] on span "Detalle" at bounding box center [752, 287] width 48 height 28
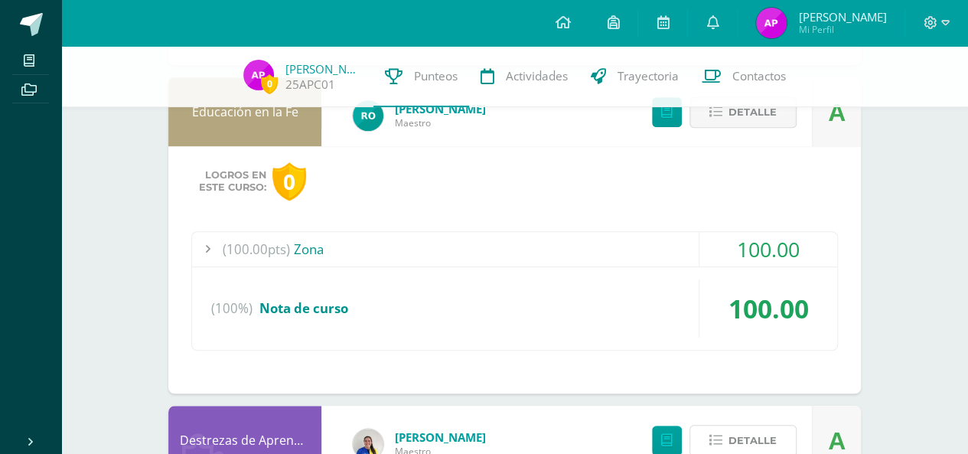
scroll to position [429, 0]
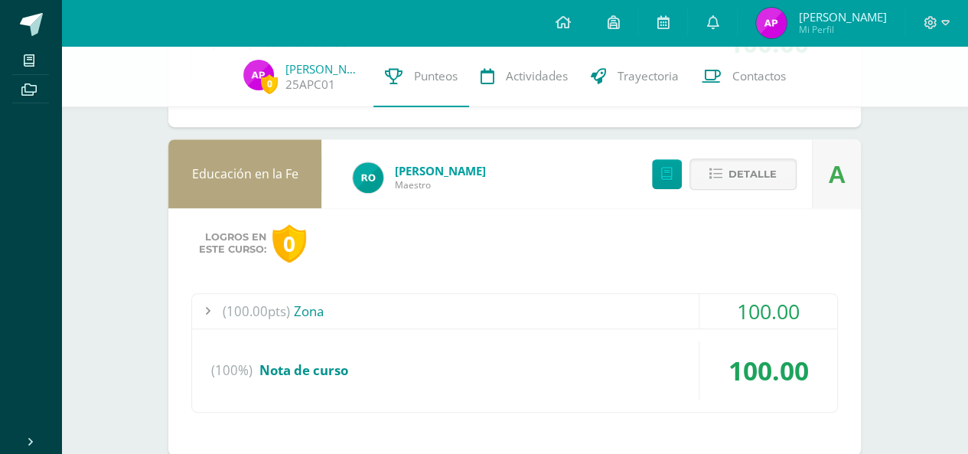
click at [208, 307] on div at bounding box center [207, 311] width 31 height 34
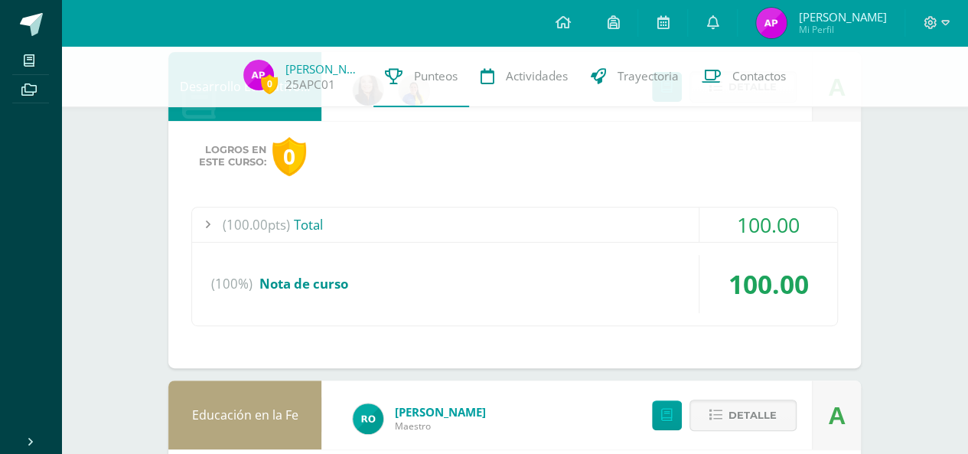
scroll to position [0, 0]
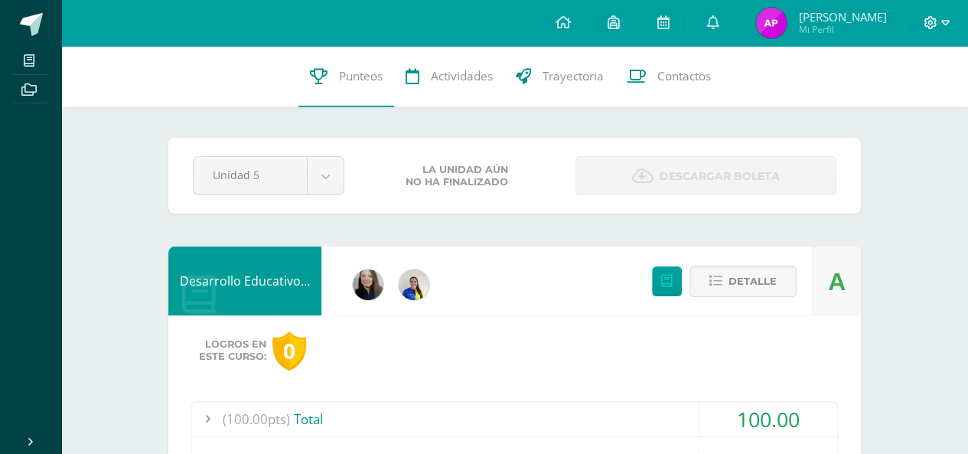
click at [939, 21] on span at bounding box center [936, 23] width 26 height 17
click at [871, 109] on span "Cerrar sesión" at bounding box center [896, 104] width 69 height 15
